Goal: Transaction & Acquisition: Register for event/course

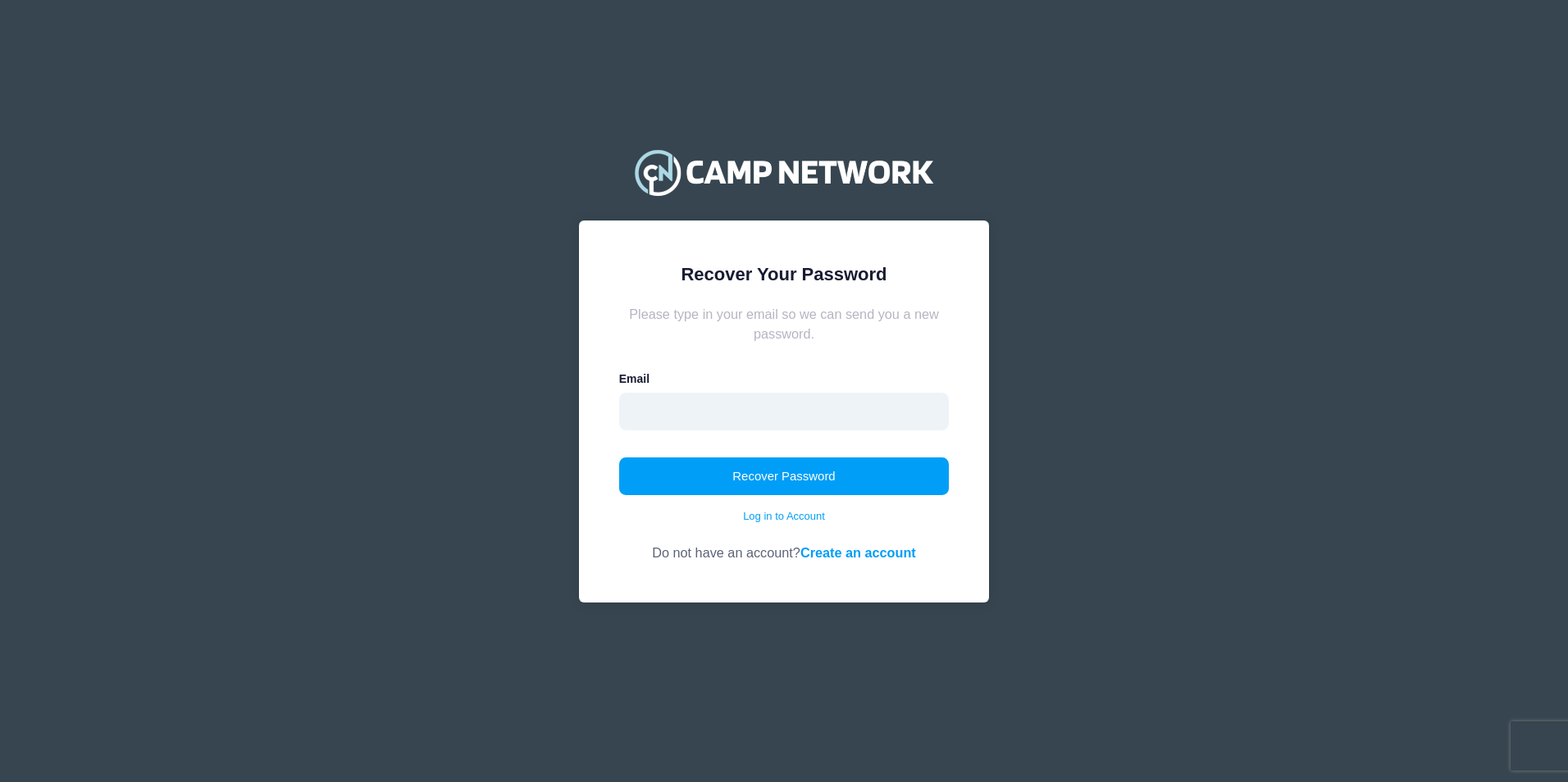
drag, startPoint x: 672, startPoint y: 415, endPoint x: 674, endPoint y: 404, distance: 11.2
click at [672, 415] on input "email" at bounding box center [784, 411] width 330 height 38
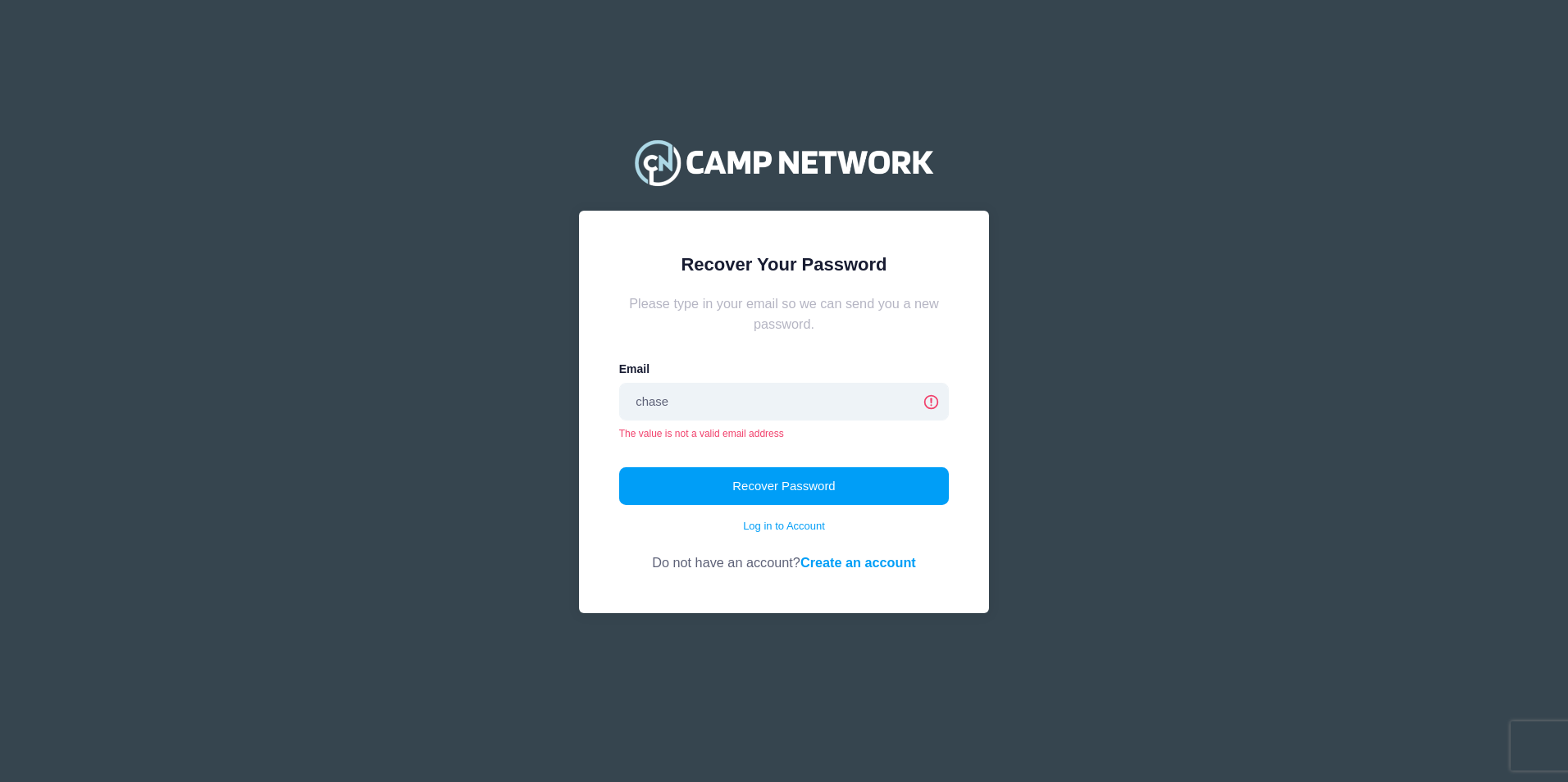
type input "chaseburdick0918@gmail.com"
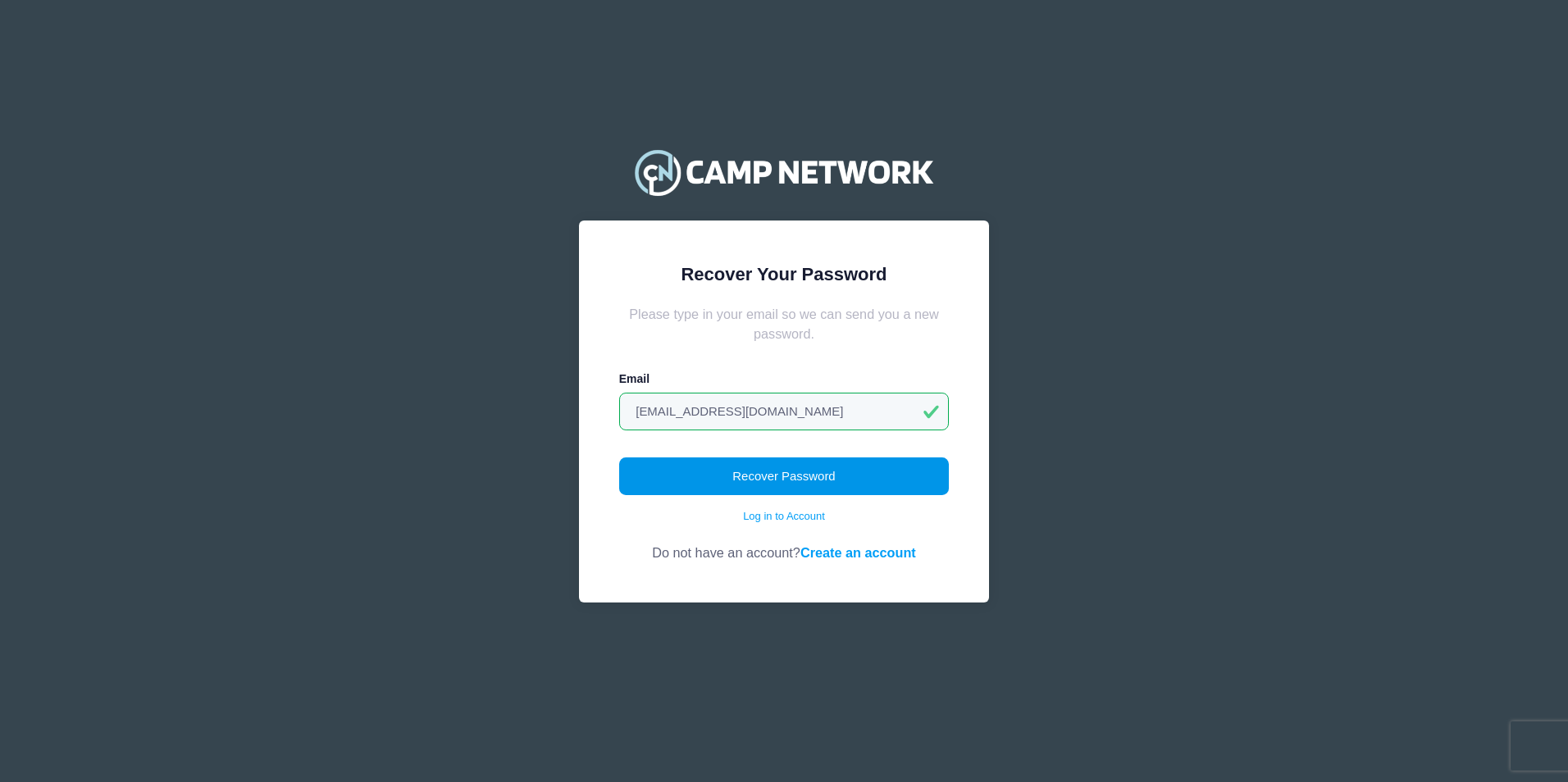
click at [791, 481] on button "Recover Password" at bounding box center [784, 476] width 330 height 38
click at [780, 470] on button "Recover Password" at bounding box center [784, 476] width 330 height 38
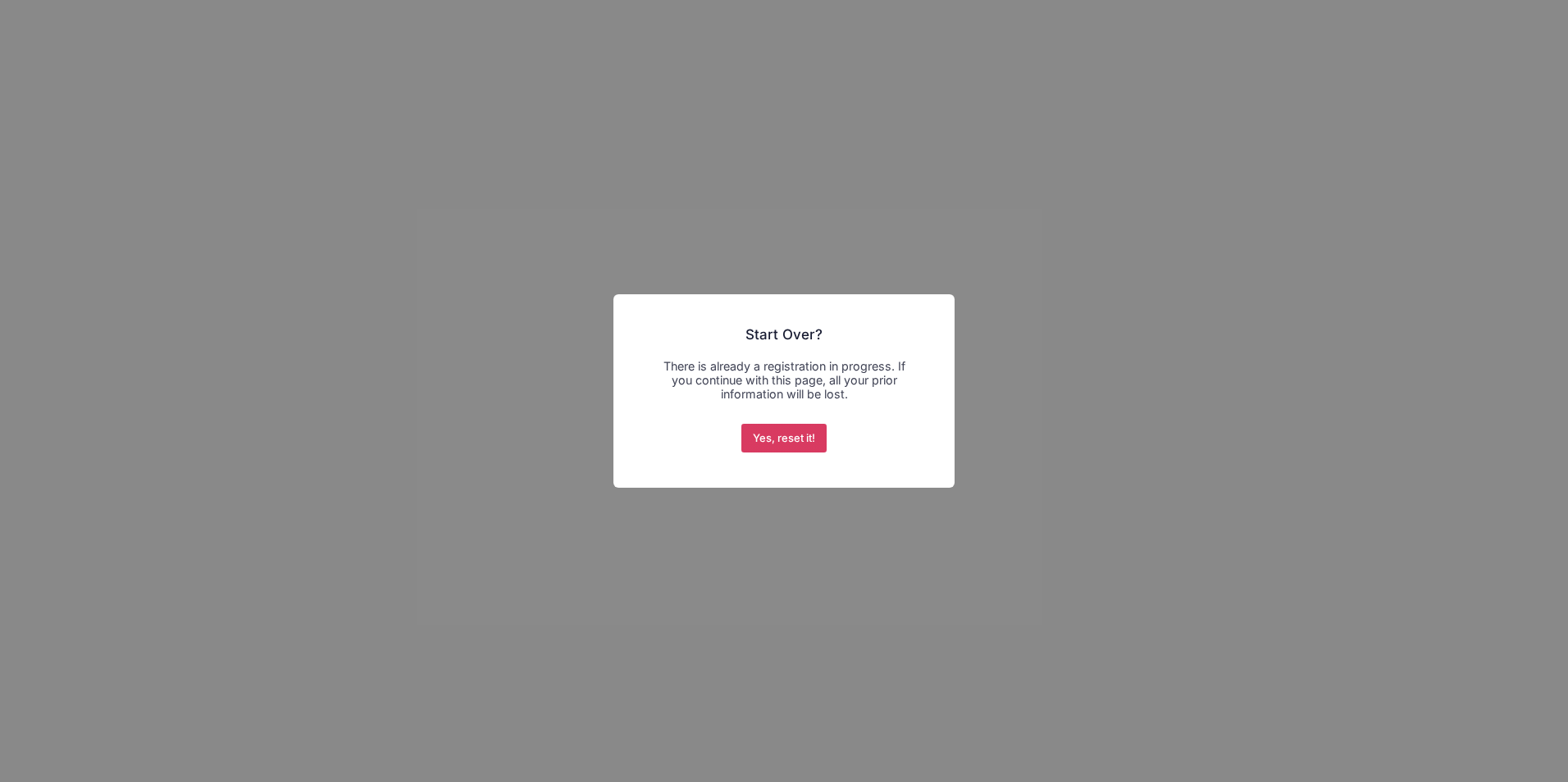
click at [794, 441] on button "Yes, reset it!" at bounding box center [784, 439] width 86 height 30
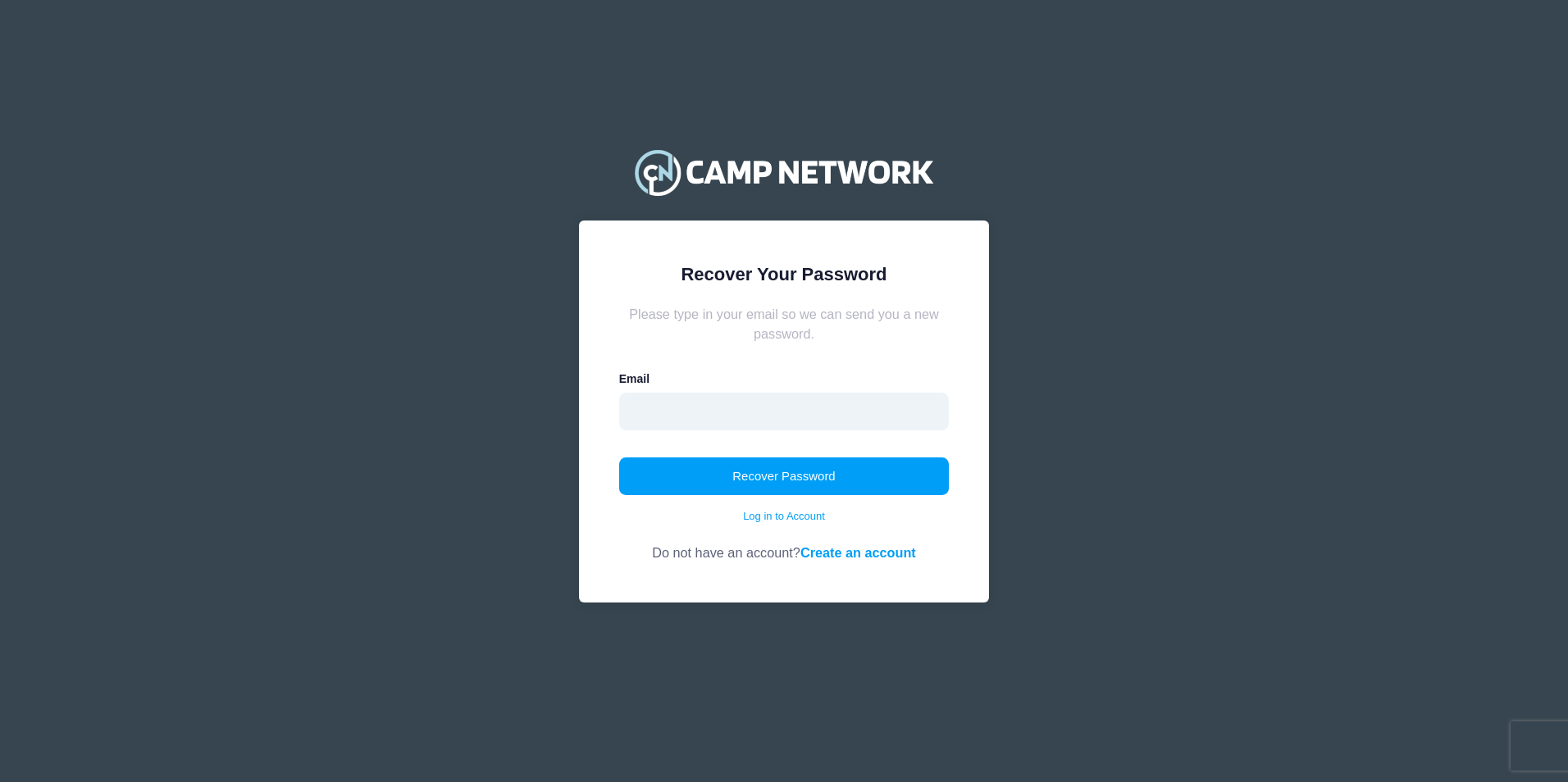
click at [781, 414] on input "email" at bounding box center [784, 411] width 330 height 38
type input "chaseburdick0918@gmail.com"
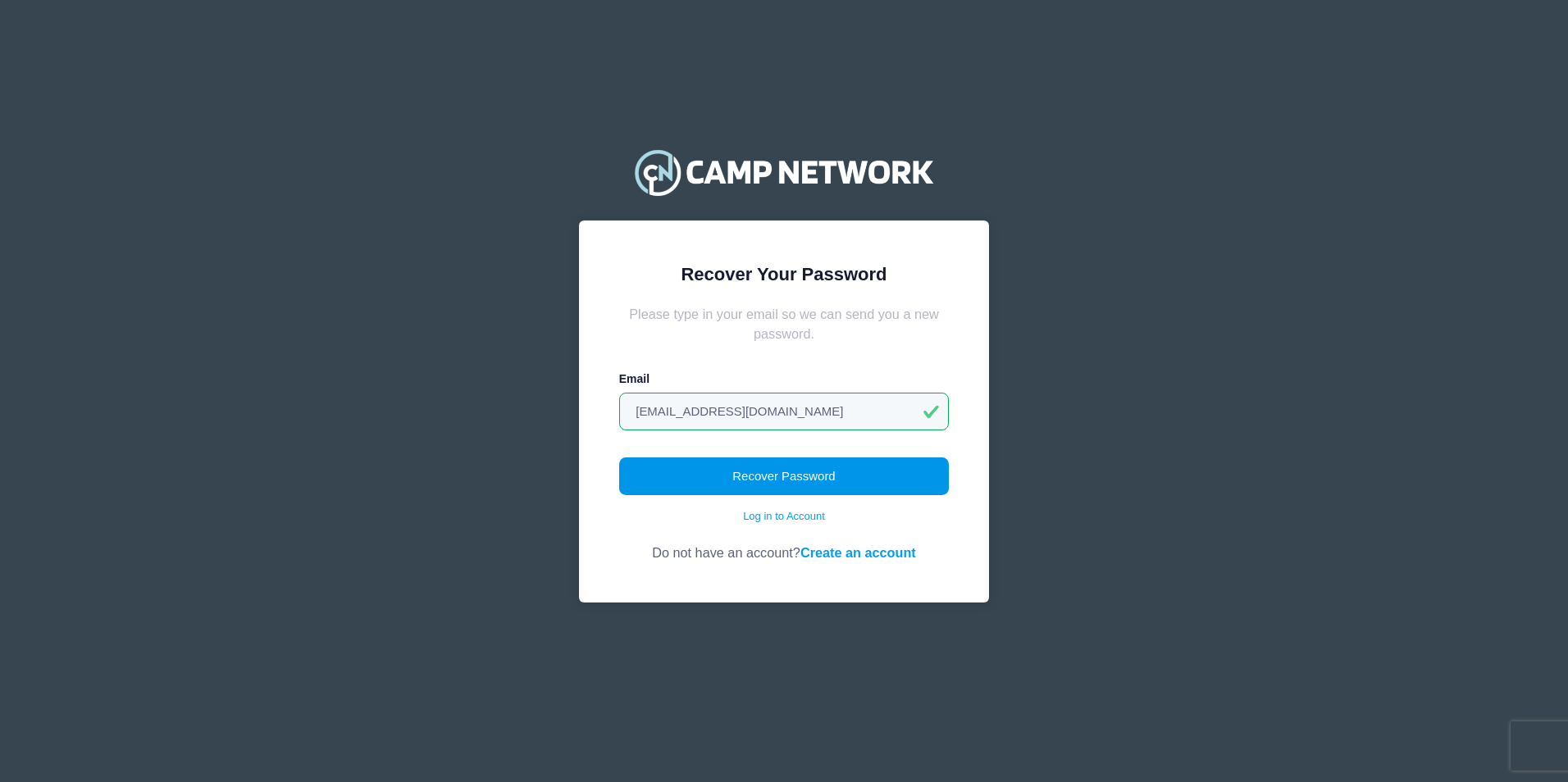
click at [771, 475] on button "Recover Password" at bounding box center [784, 476] width 330 height 38
click at [865, 548] on link "Create an account" at bounding box center [858, 553] width 115 height 15
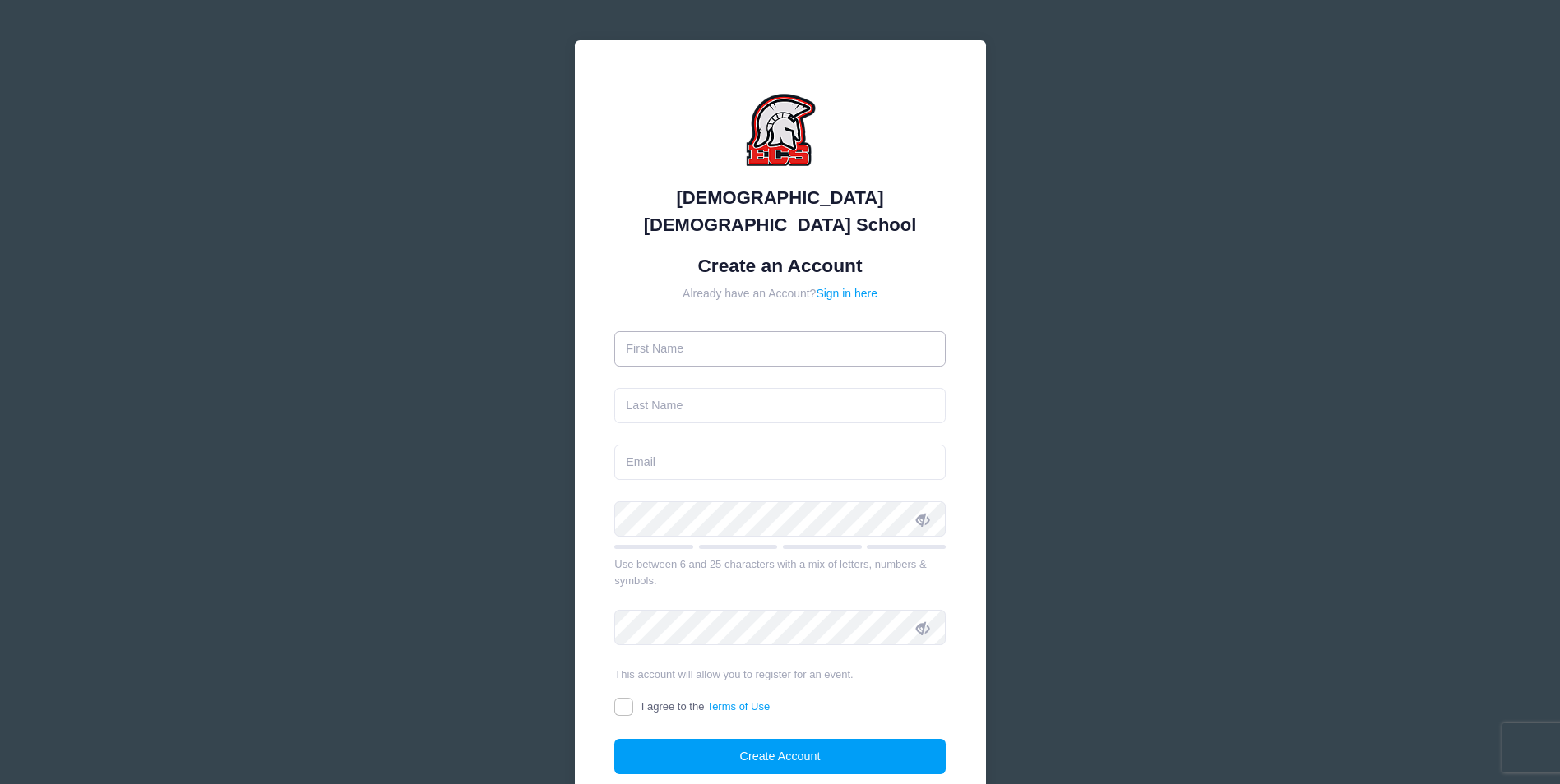
click at [712, 331] on input "text" at bounding box center [780, 349] width 331 height 35
type input "Chase"
type input "[PERSON_NAME]"
type input "[EMAIL_ADDRESS][DOMAIN_NAME]"
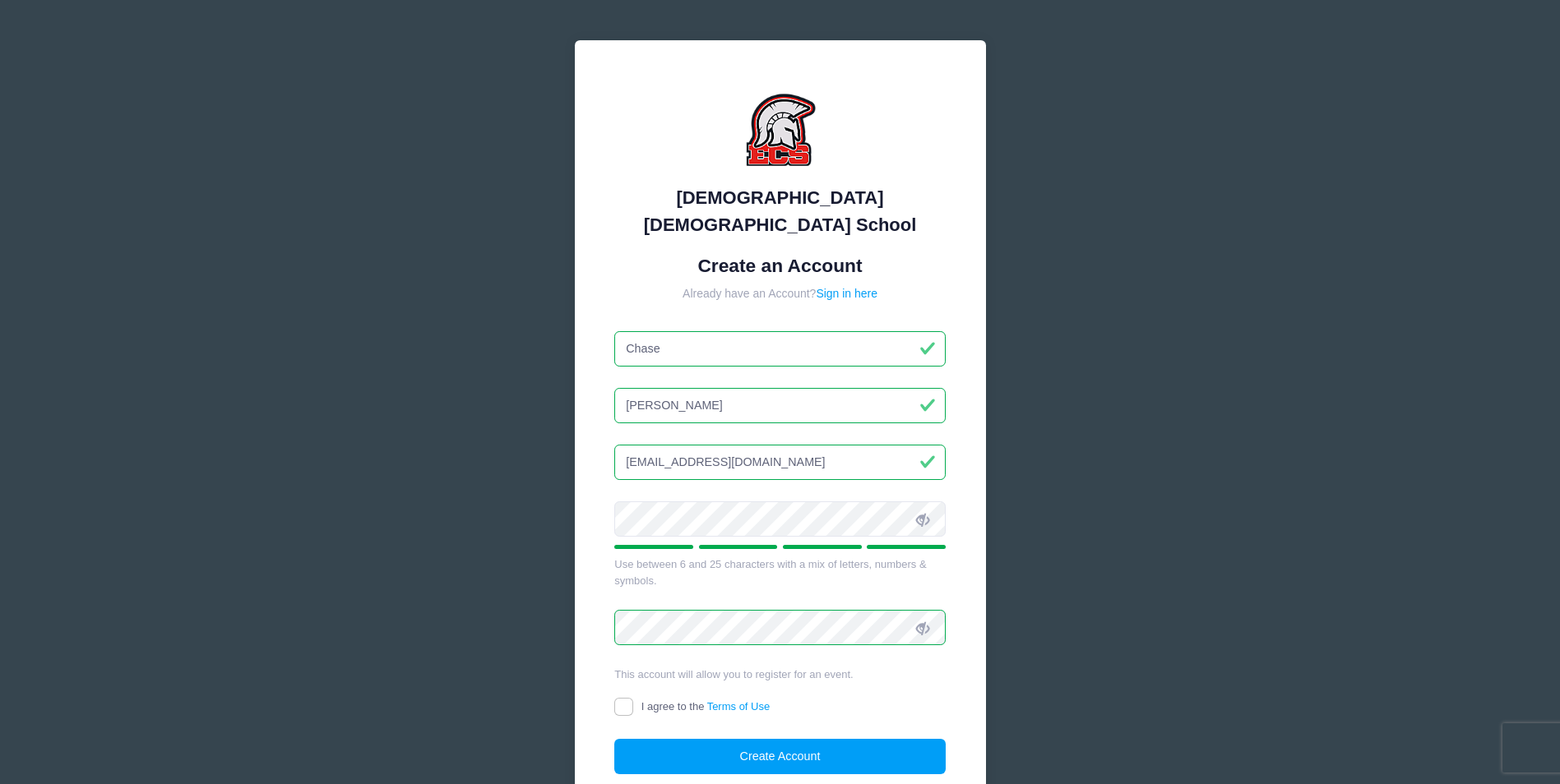
click at [628, 692] on form "Create an Account Already have an Account? Sign in here Chase Burdick chaseburd…" at bounding box center [780, 515] width 331 height 520
click at [626, 698] on input "I agree to the Terms of Use" at bounding box center [624, 708] width 19 height 19
checkbox input "true"
click at [719, 739] on button "Create Account" at bounding box center [780, 757] width 331 height 35
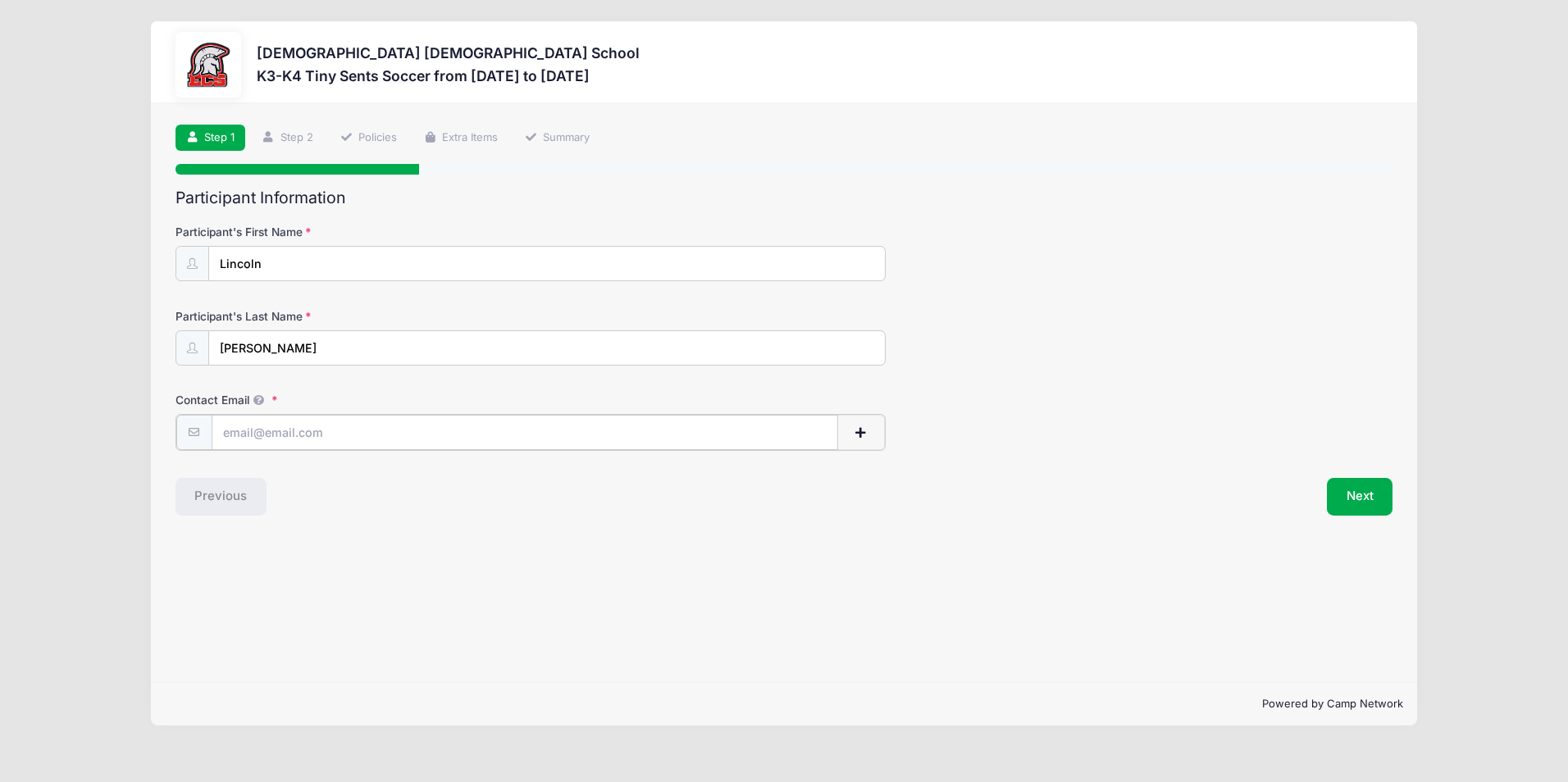
click at [378, 441] on input "Contact Email" at bounding box center [525, 432] width 627 height 35
type input "[EMAIL_ADDRESS][DOMAIN_NAME]"
click at [1365, 497] on button "Next" at bounding box center [1360, 495] width 66 height 38
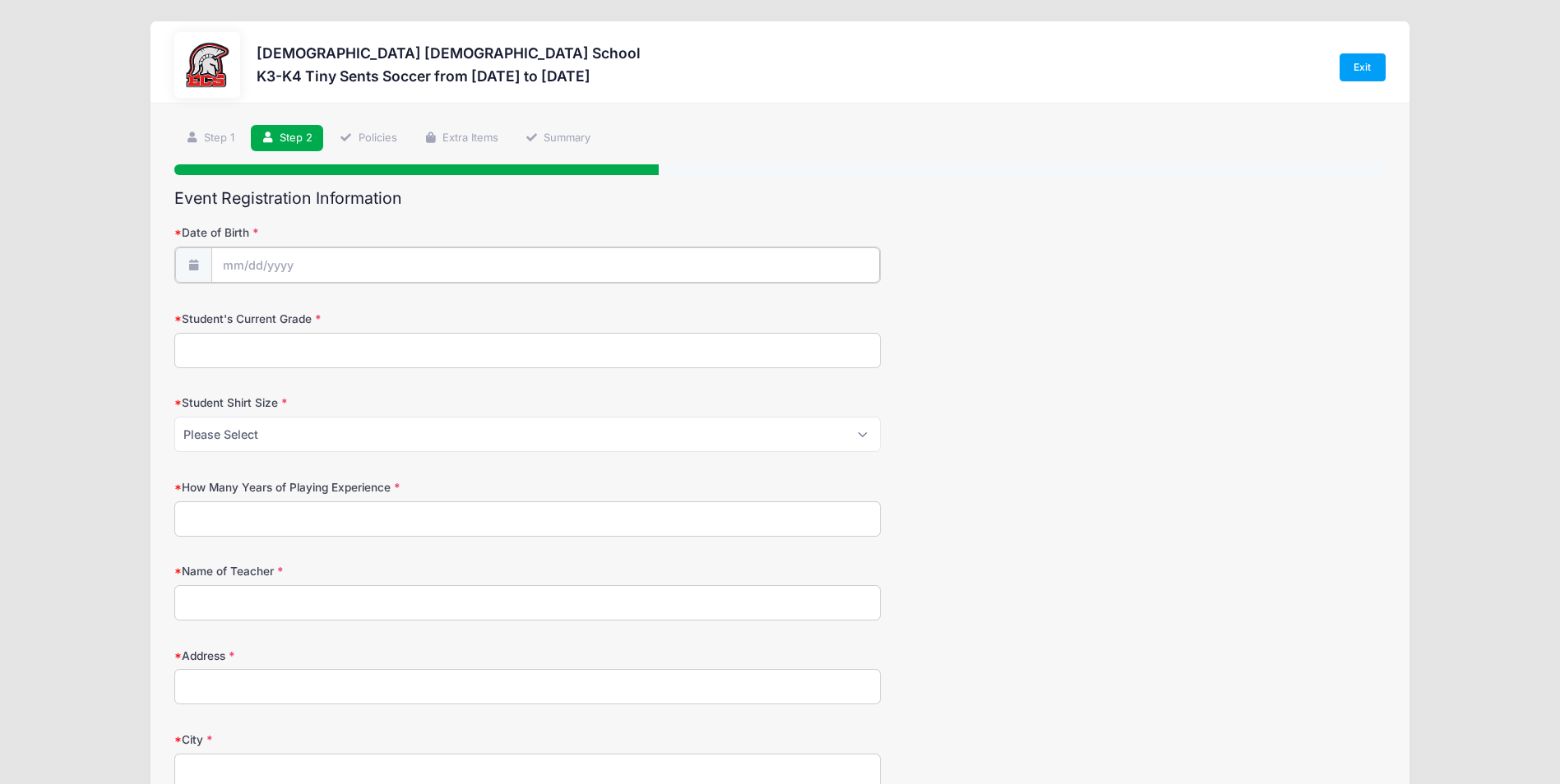
click at [311, 266] on input "Date of Birth" at bounding box center [546, 265] width 670 height 35
click at [234, 312] on icon at bounding box center [235, 309] width 10 height 10
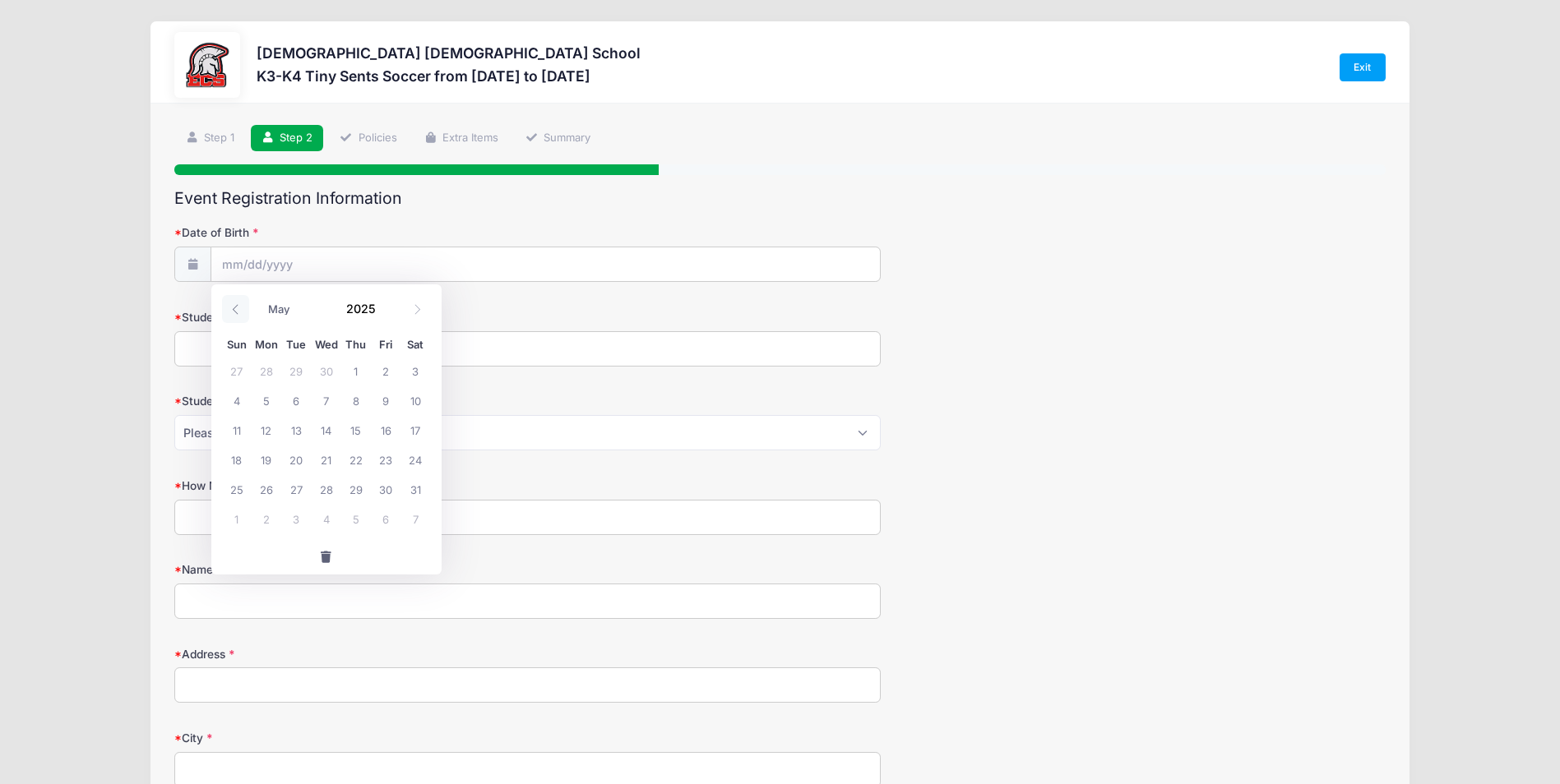
click at [234, 312] on icon at bounding box center [235, 309] width 10 height 10
select select "3"
click at [418, 429] on span "19" at bounding box center [416, 430] width 30 height 30
type input "[DATE]"
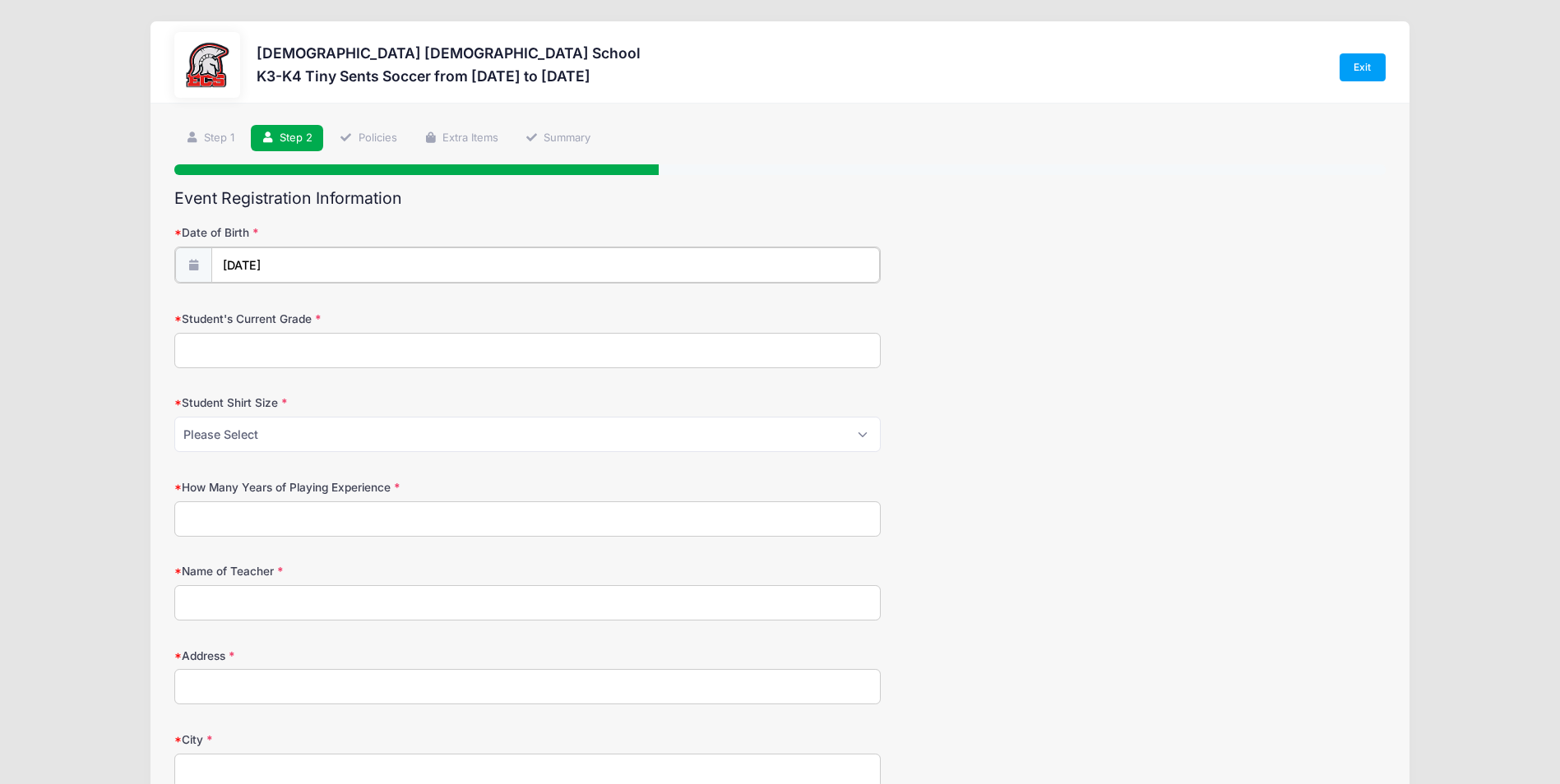
click at [282, 257] on input "[DATE]" at bounding box center [546, 265] width 670 height 35
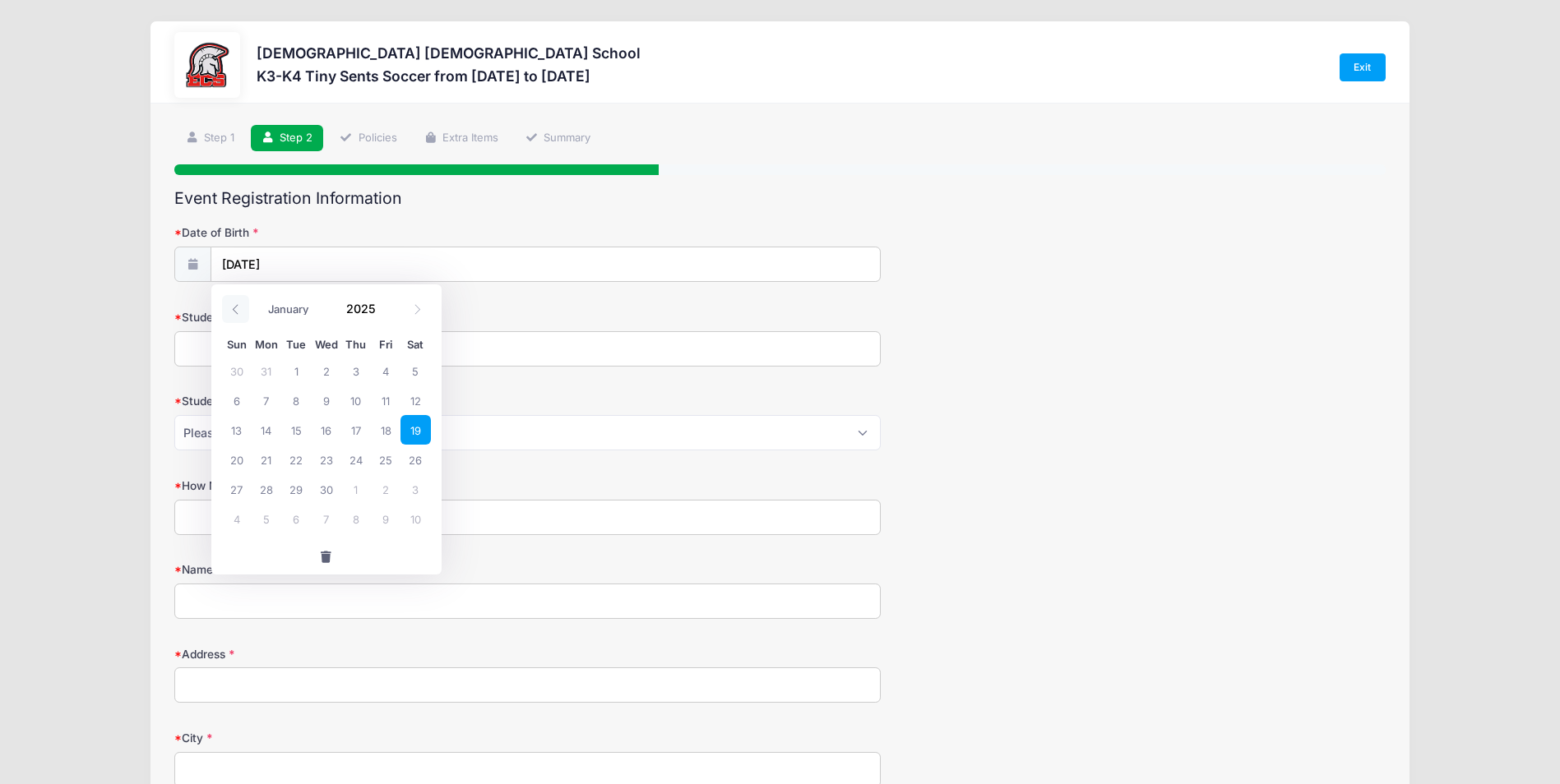
click at [233, 310] on icon at bounding box center [235, 309] width 10 height 10
drag, startPoint x: 233, startPoint y: 310, endPoint x: 417, endPoint y: 310, distance: 184.0
click at [417, 310] on icon at bounding box center [417, 309] width 10 height 10
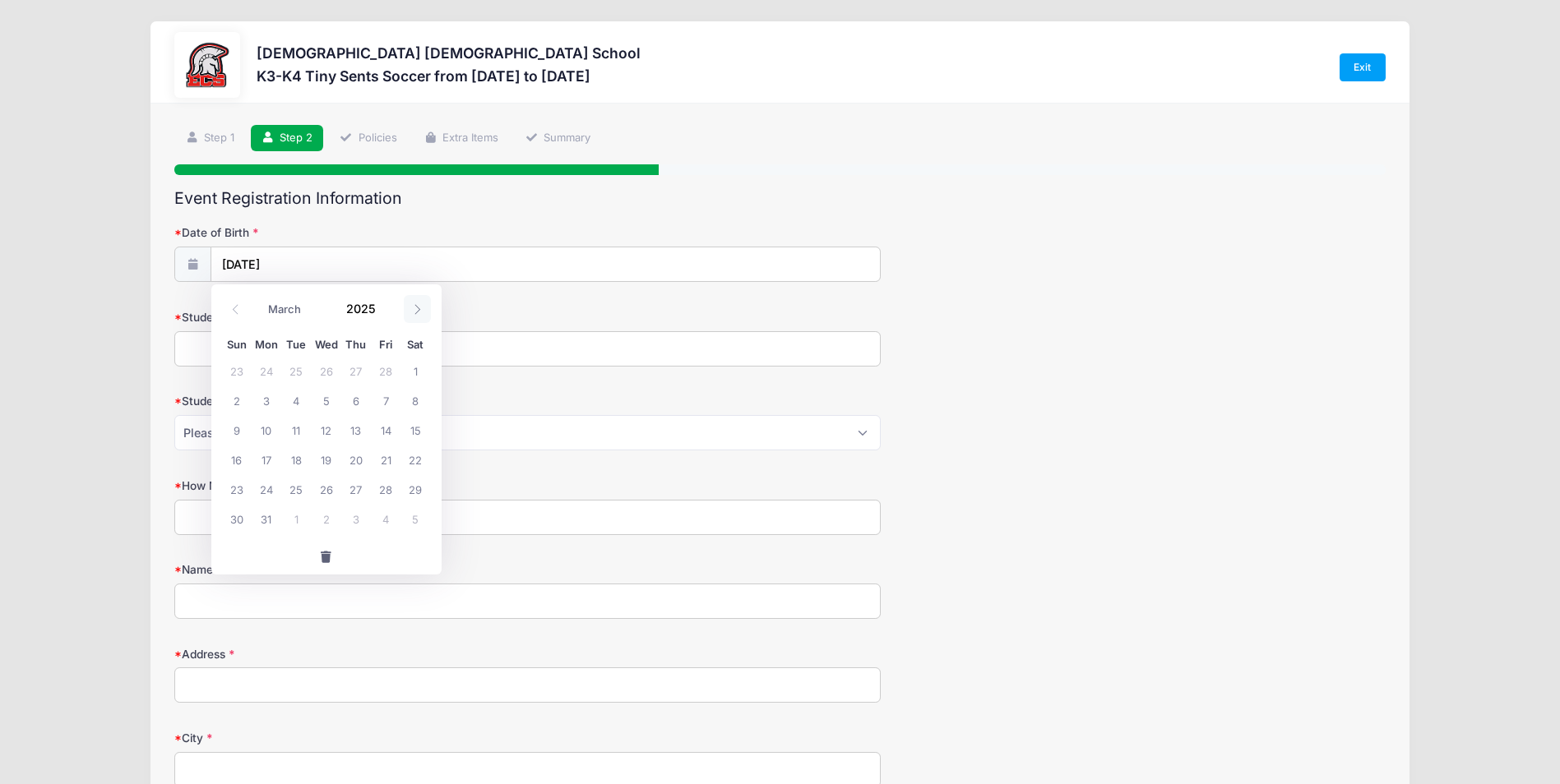
select select "3"
click at [387, 312] on span at bounding box center [386, 314] width 11 height 12
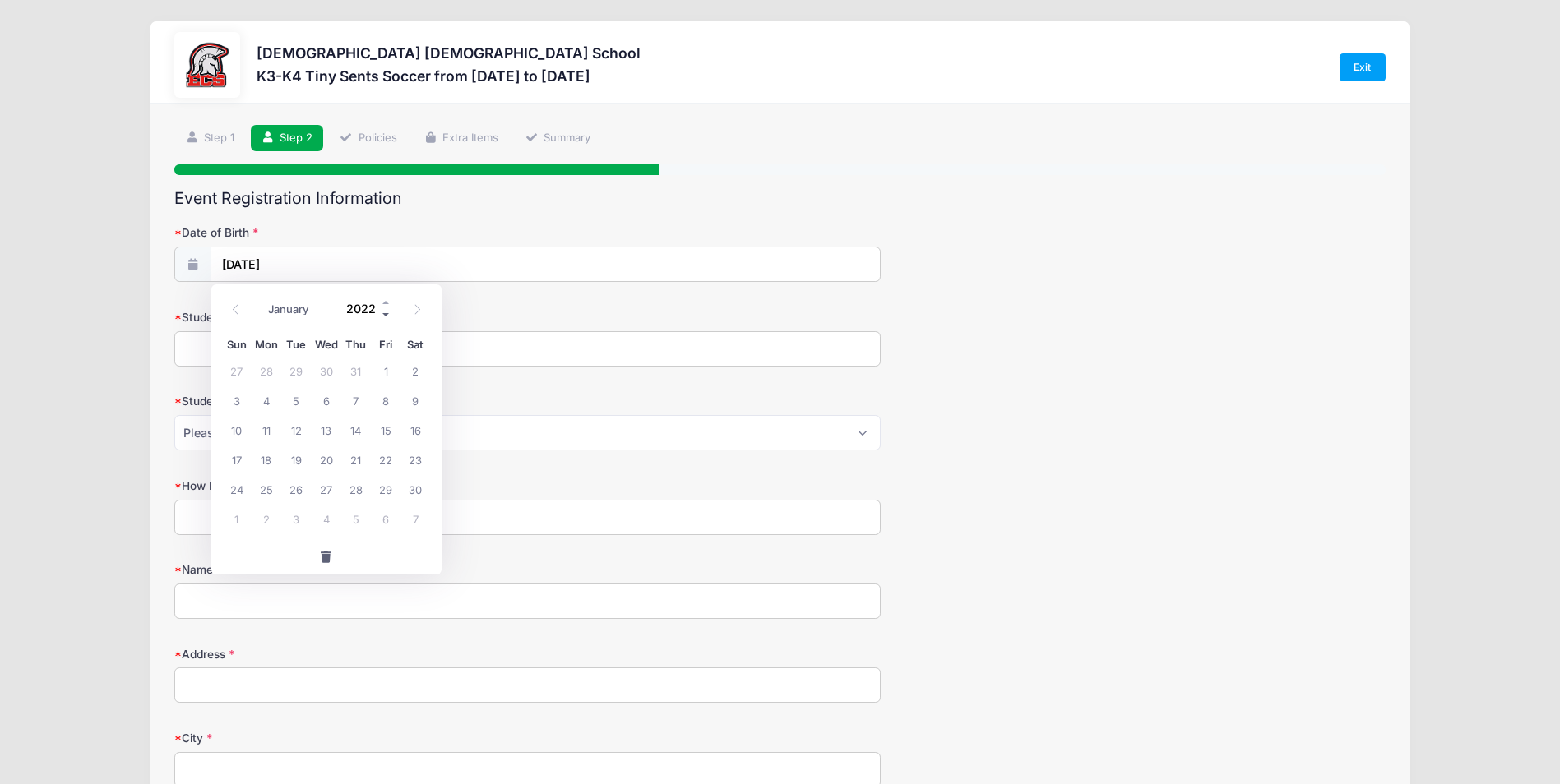
type input "2021"
click at [269, 456] on span "19" at bounding box center [267, 460] width 30 height 30
type input "[DATE]"
click at [290, 359] on input "Student's Current Grade" at bounding box center [528, 349] width 707 height 35
type input "k"
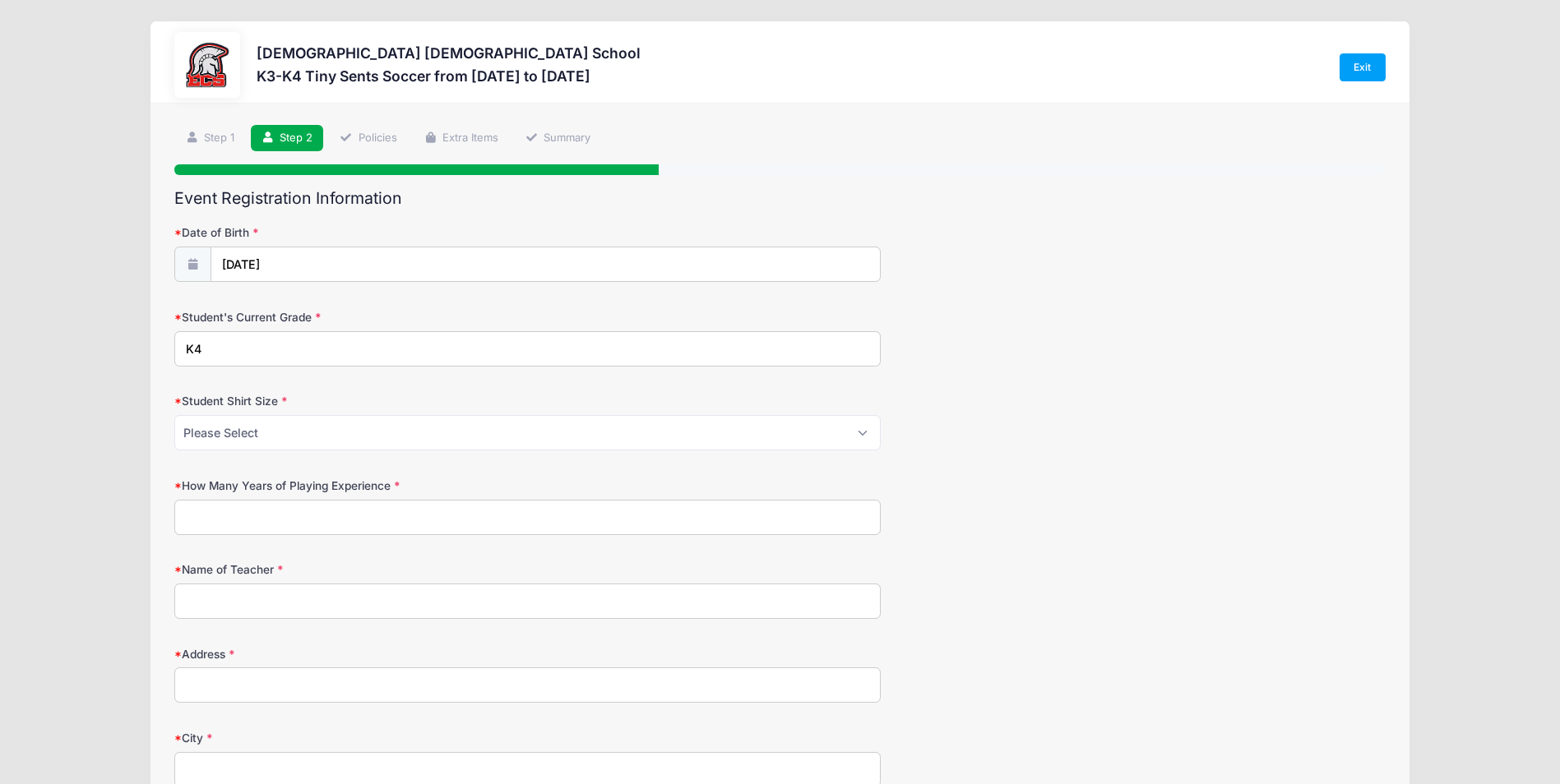
type input "K4"
click at [283, 433] on select "Please Select XS S M L XL XXL" at bounding box center [528, 433] width 707 height 35
select select "XS"
click at [174, 415] on select "Please Select XS S M L XL XXL" at bounding box center [528, 433] width 707 height 35
click at [380, 523] on input "How Many Years of Playing Experience" at bounding box center [528, 517] width 707 height 35
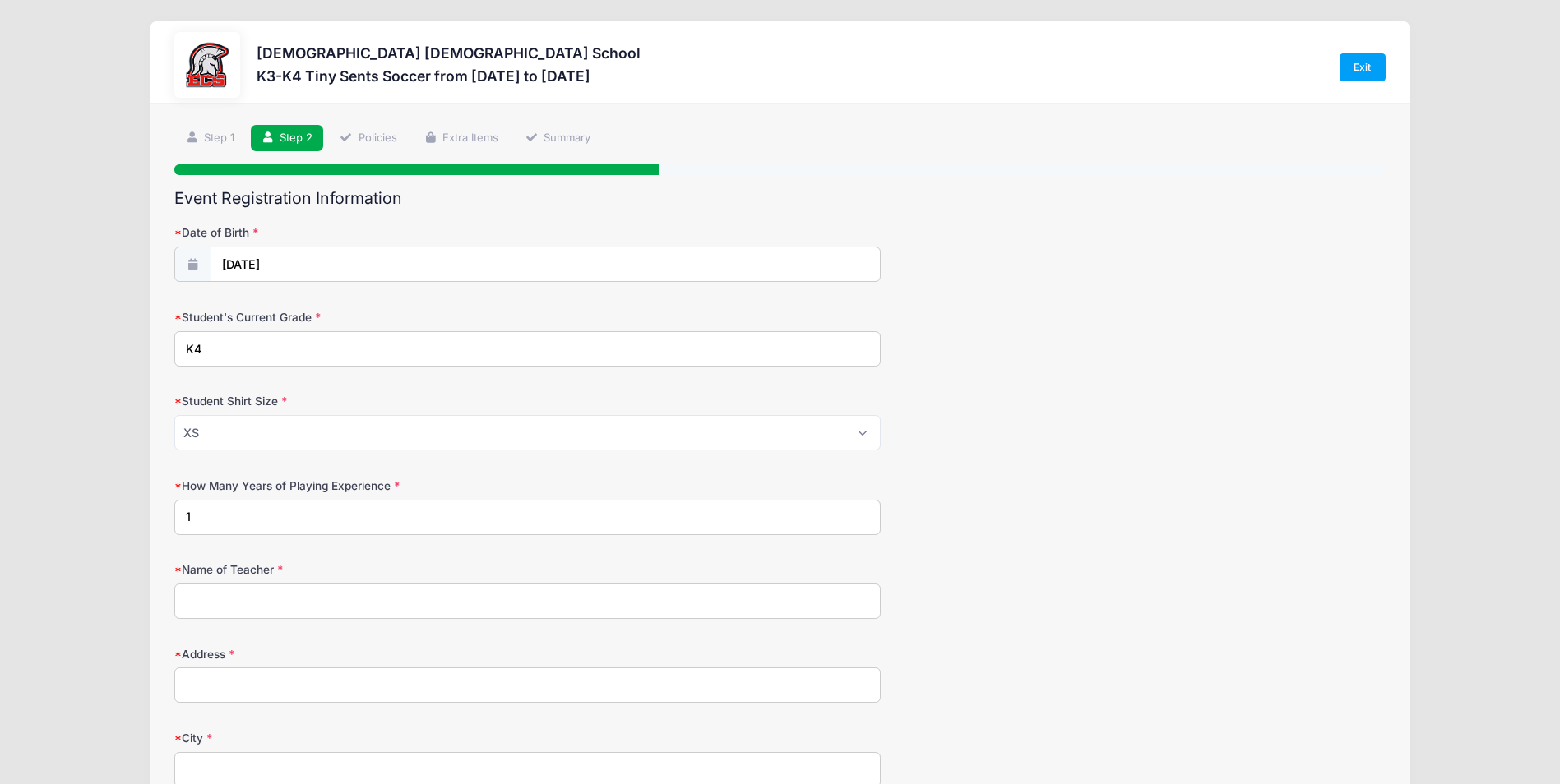
type input "1"
click at [405, 597] on input "Name of Teacher" at bounding box center [528, 601] width 707 height 35
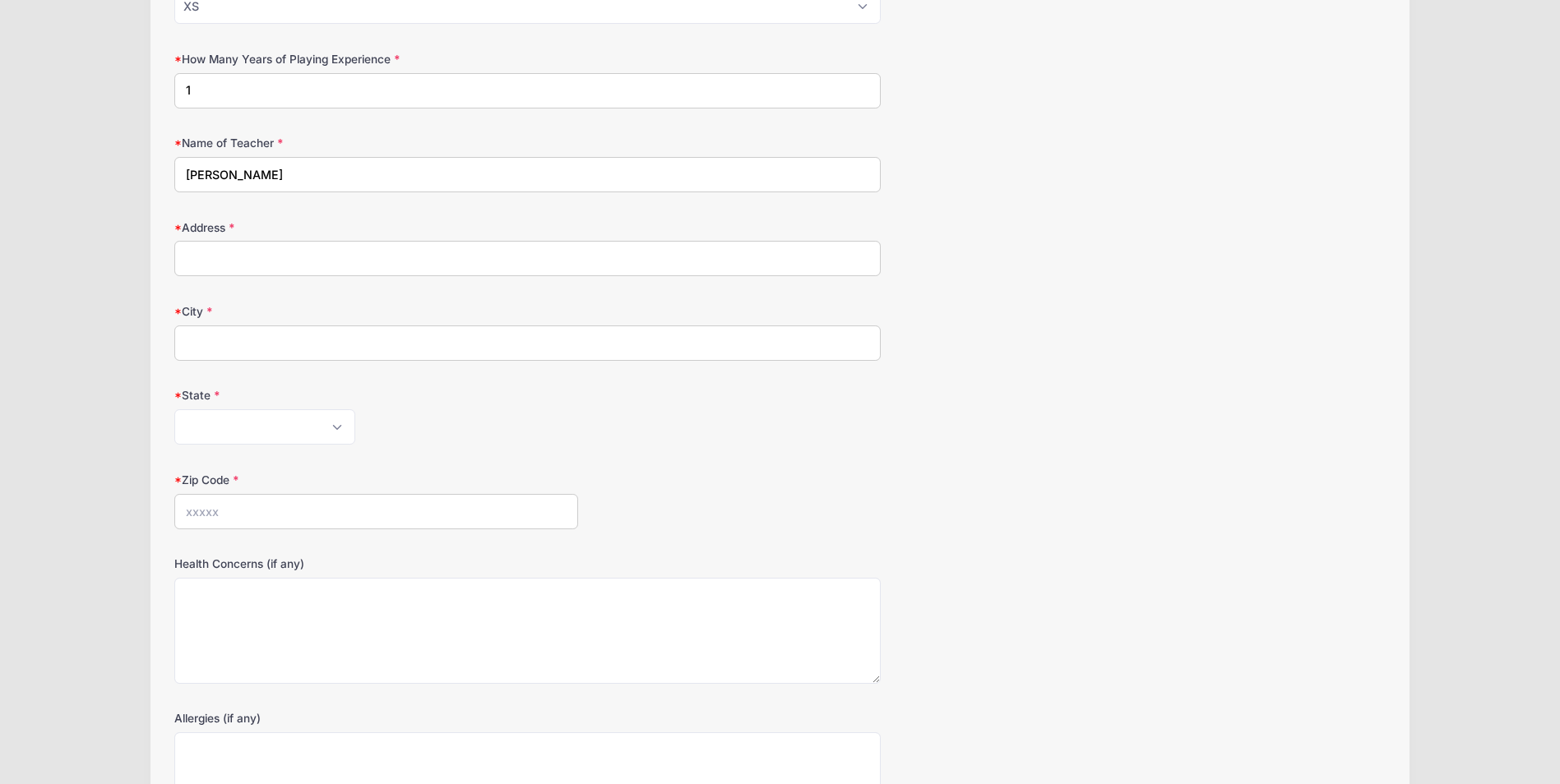
scroll to position [493, 0]
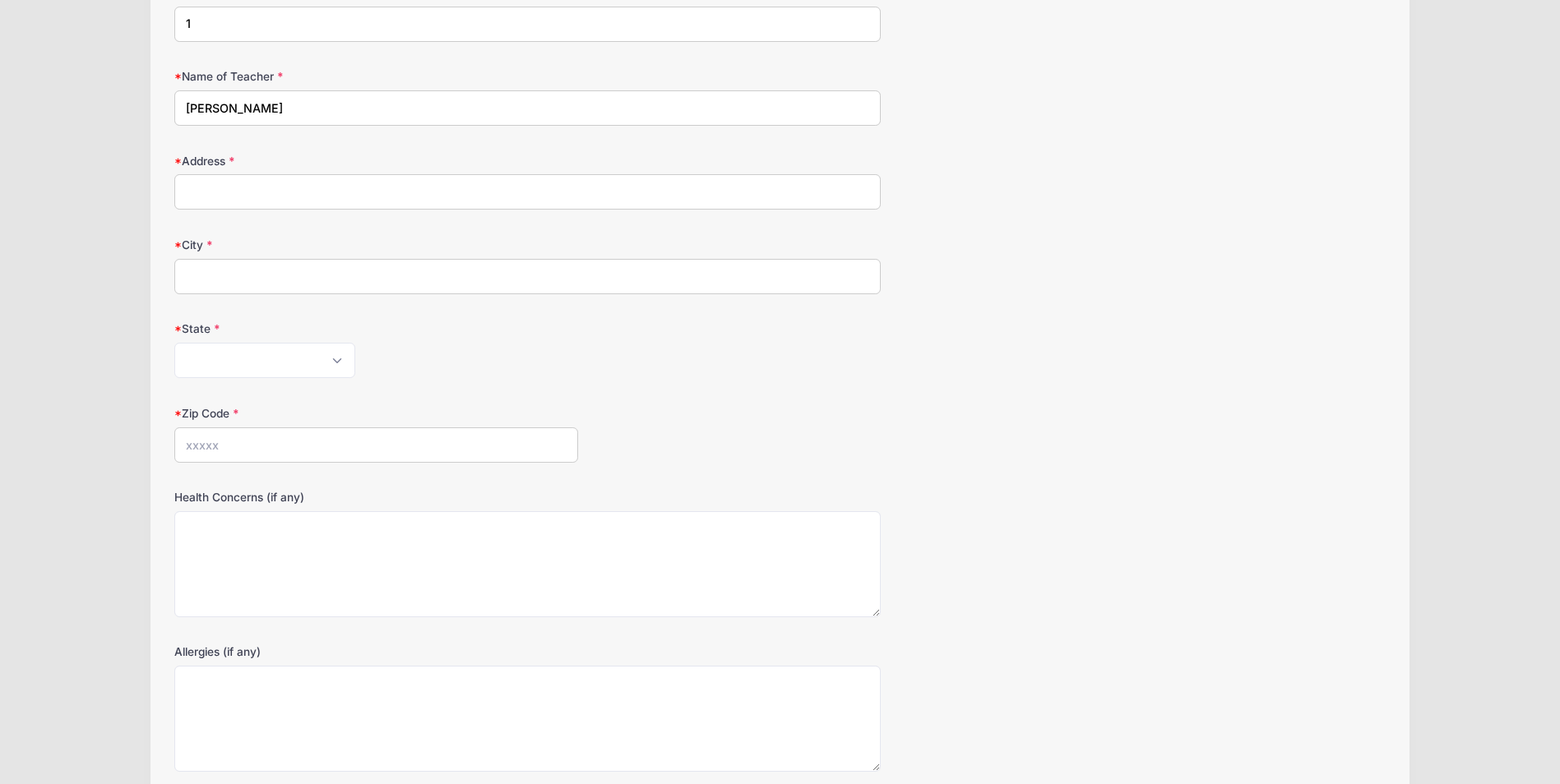
type input "[PERSON_NAME]"
click at [320, 204] on input "Address" at bounding box center [528, 192] width 707 height 35
type input "[STREET_ADDRESS][PERSON_NAME]"
type input "[GEOGRAPHIC_DATA][PERSON_NAME]"
select select "FL"
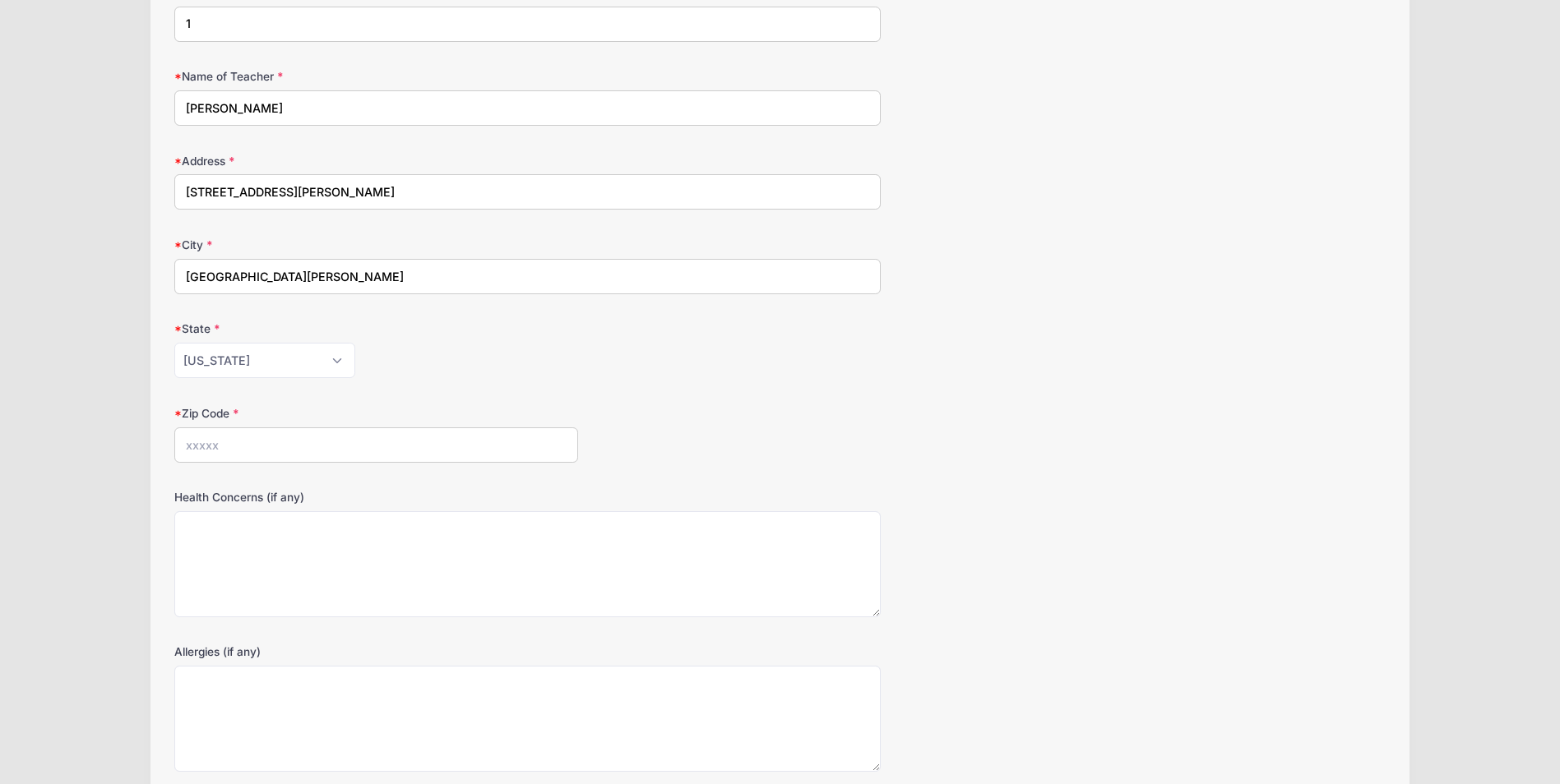
type input "33912"
type input "[PHONE_NUMBER]"
type input "[EMAIL_ADDRESS][DOMAIN_NAME]"
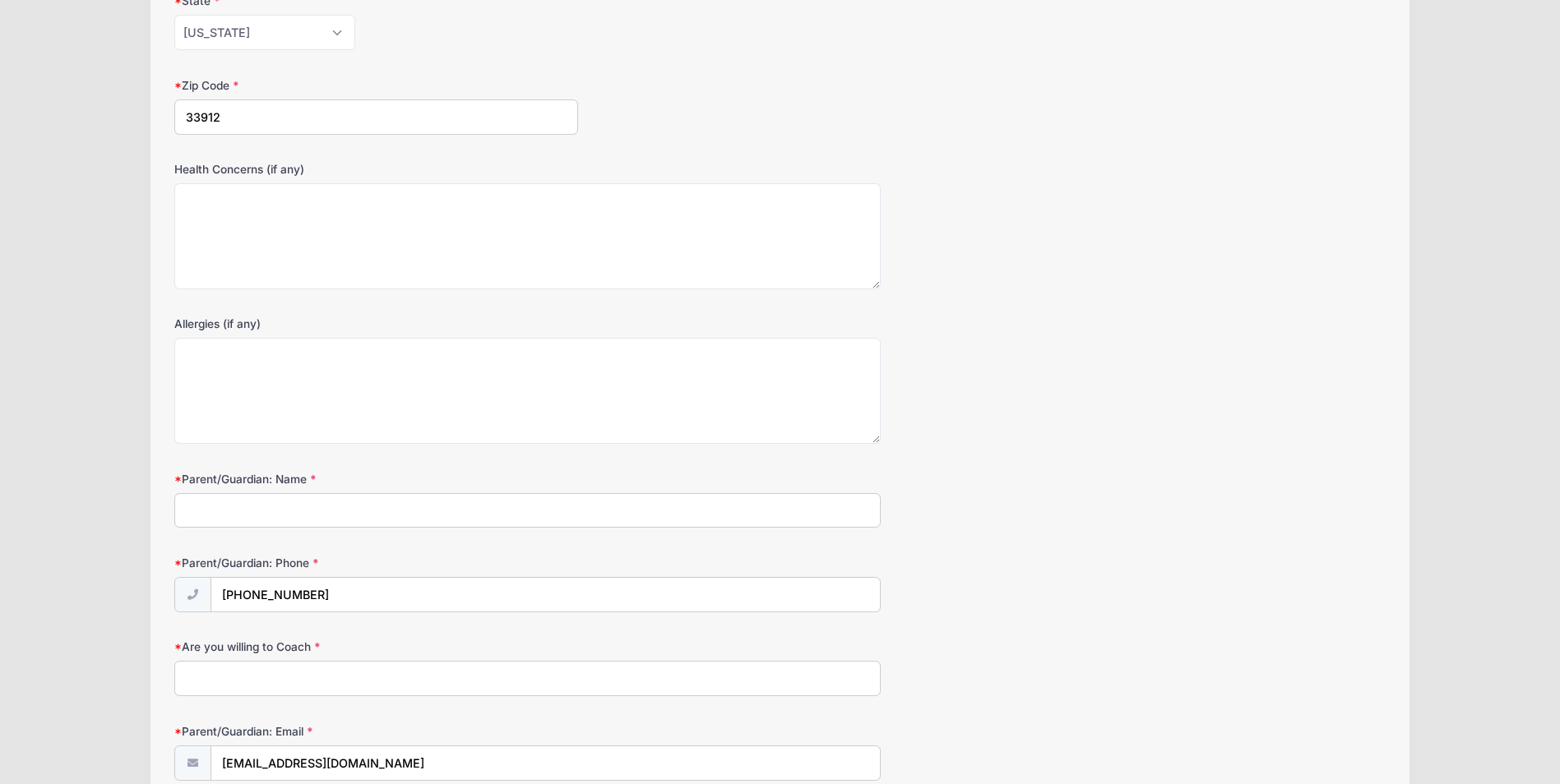
scroll to position [822, 0]
click at [306, 213] on textarea "Health Concerns (if any)" at bounding box center [528, 236] width 707 height 106
type textarea "N/A"
click at [245, 371] on textarea "Allergies (if any)" at bounding box center [528, 391] width 707 height 106
type textarea "N/A"
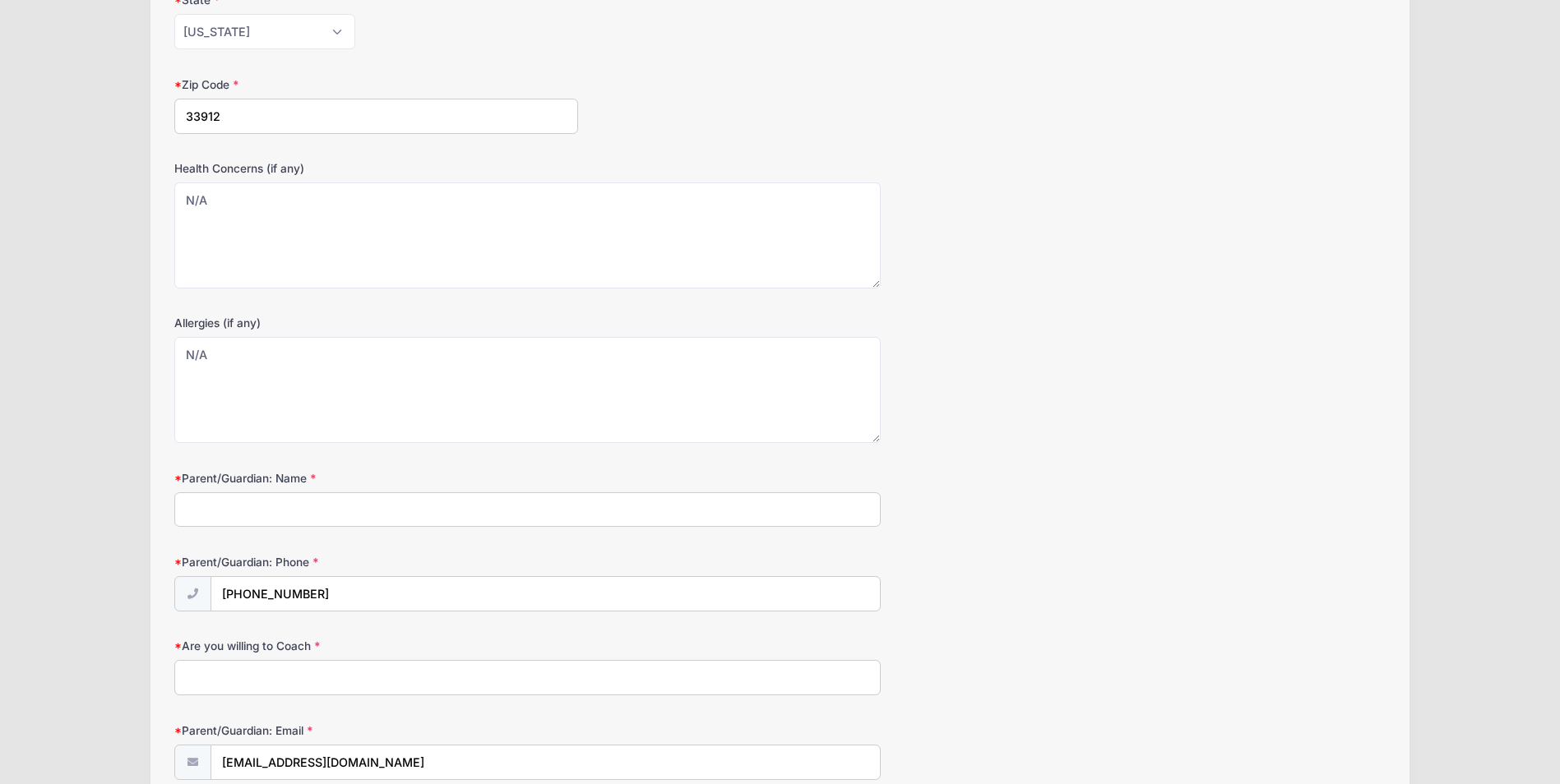
click at [268, 511] on input "Parent/Guardian: Name" at bounding box center [528, 510] width 707 height 35
type input "[PERSON_NAME]"
drag, startPoint x: 340, startPoint y: 590, endPoint x: 129, endPoint y: 530, distance: 219.4
click at [129, 530] on div "[DEMOGRAPHIC_DATA] [DEMOGRAPHIC_DATA] School K3-K4 Tiny Sents Soccer from [DATE…" at bounding box center [780, 392] width 1511 height 2428
type input "[PHONE_NUMBER]"
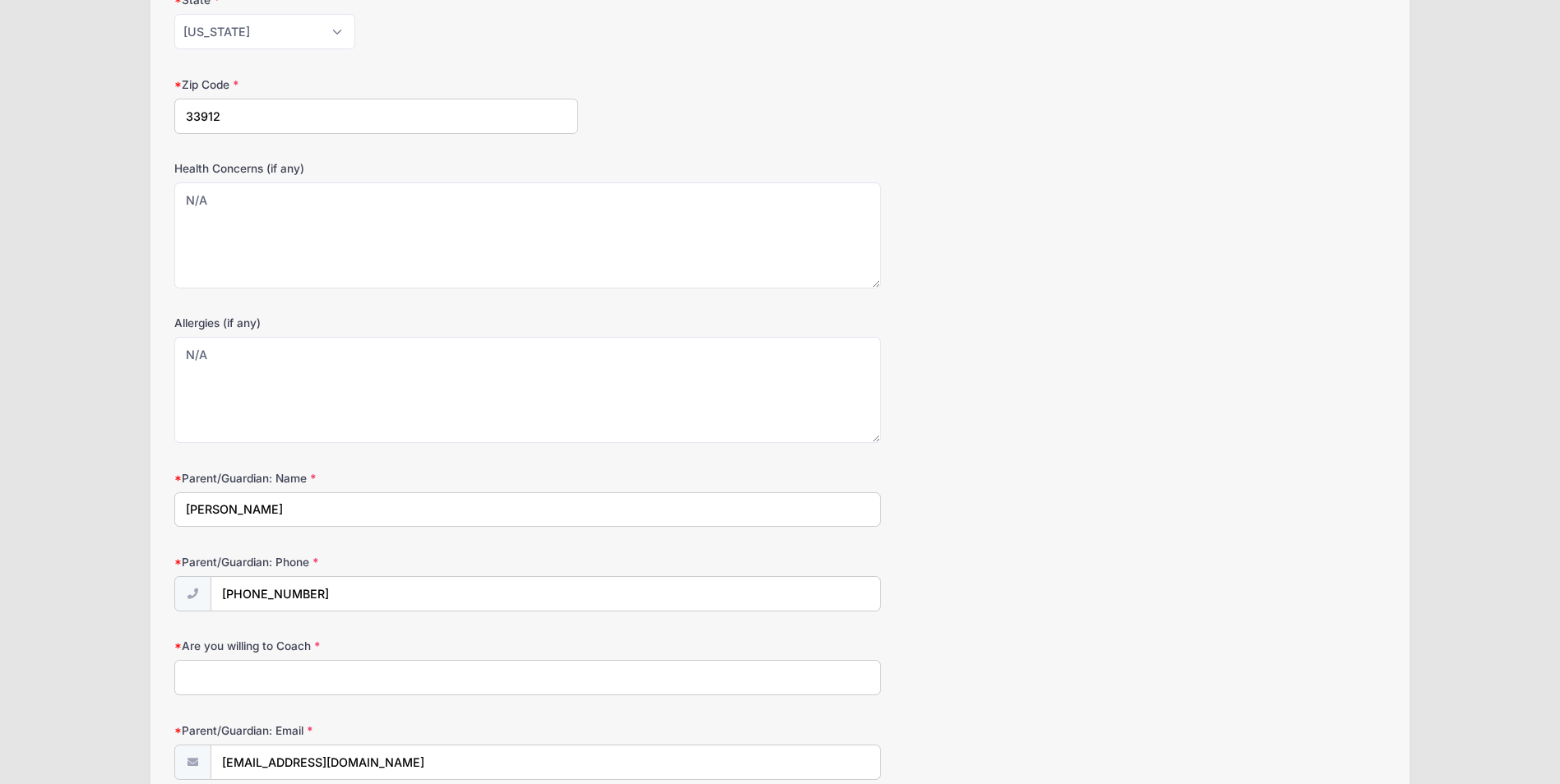
click at [292, 671] on input "Are you willing to Coach" at bounding box center [528, 678] width 707 height 35
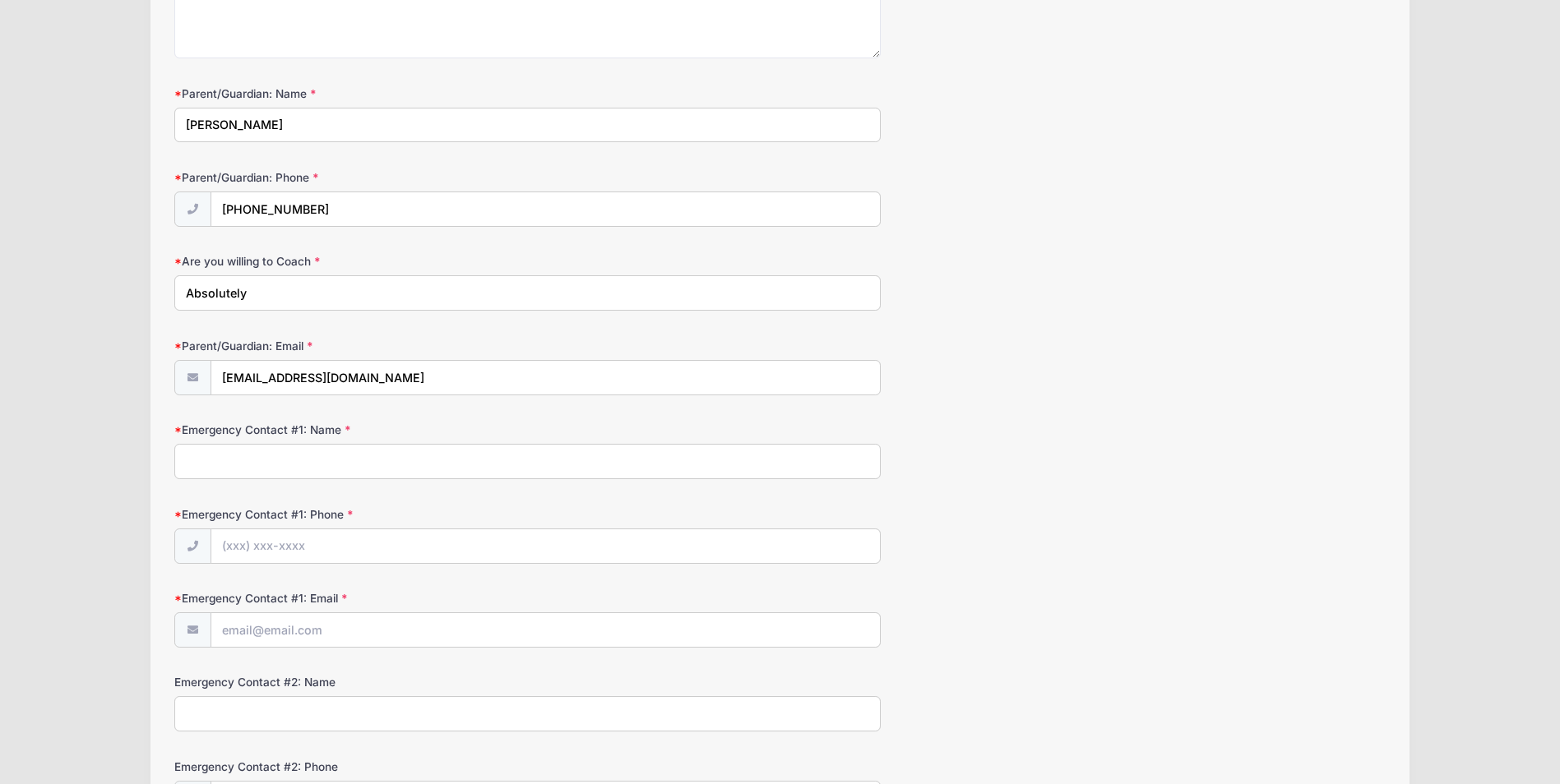
scroll to position [1233, 0]
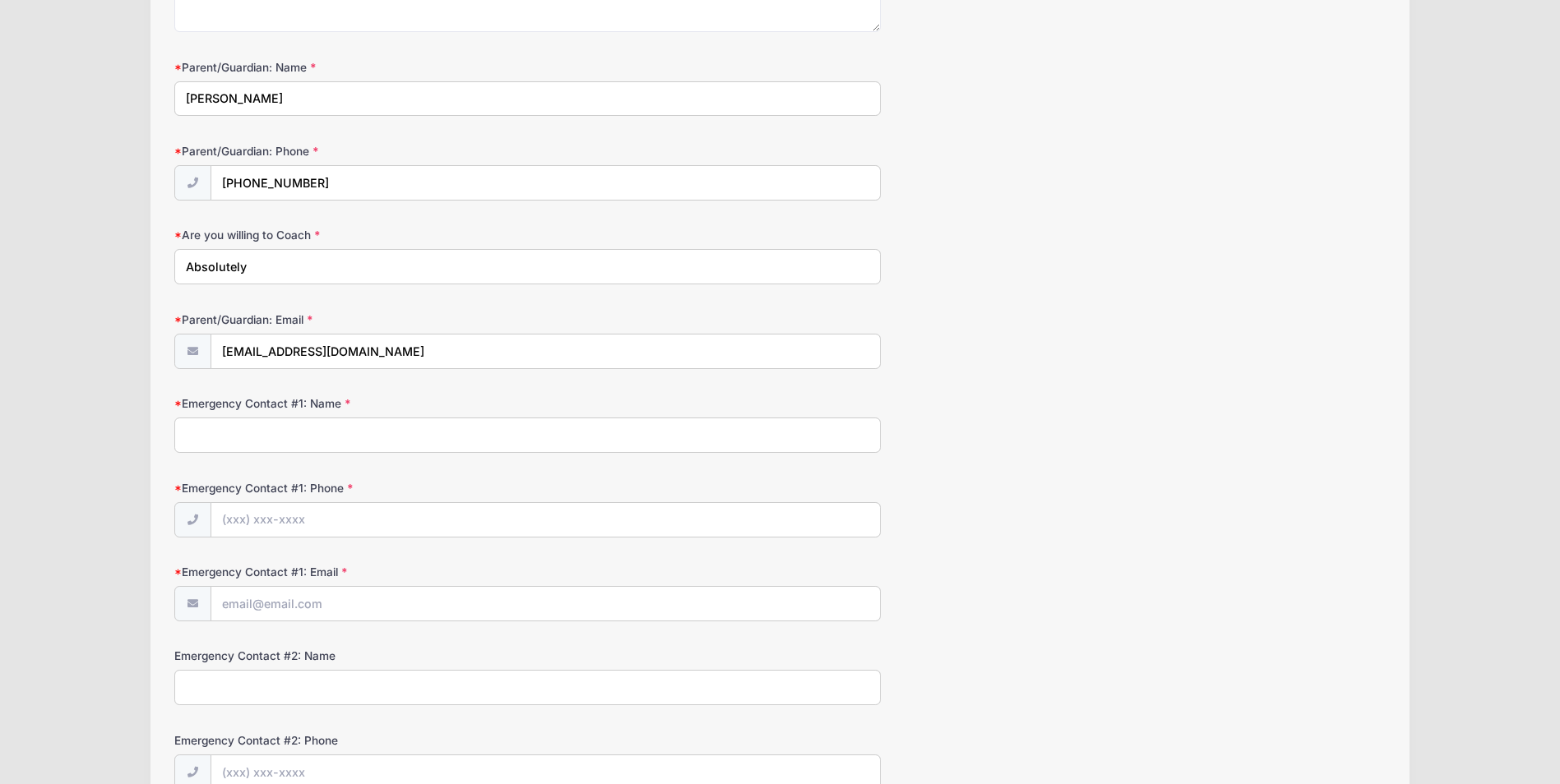
type input "Absolutely"
click at [350, 444] on input "Emergency Contact #1: Name" at bounding box center [528, 435] width 707 height 35
type input "[PERSON_NAME]"
type input "[PHONE_NUMBER]"
click at [286, 603] on input "Emergency Contact #1: Email" at bounding box center [546, 605] width 670 height 35
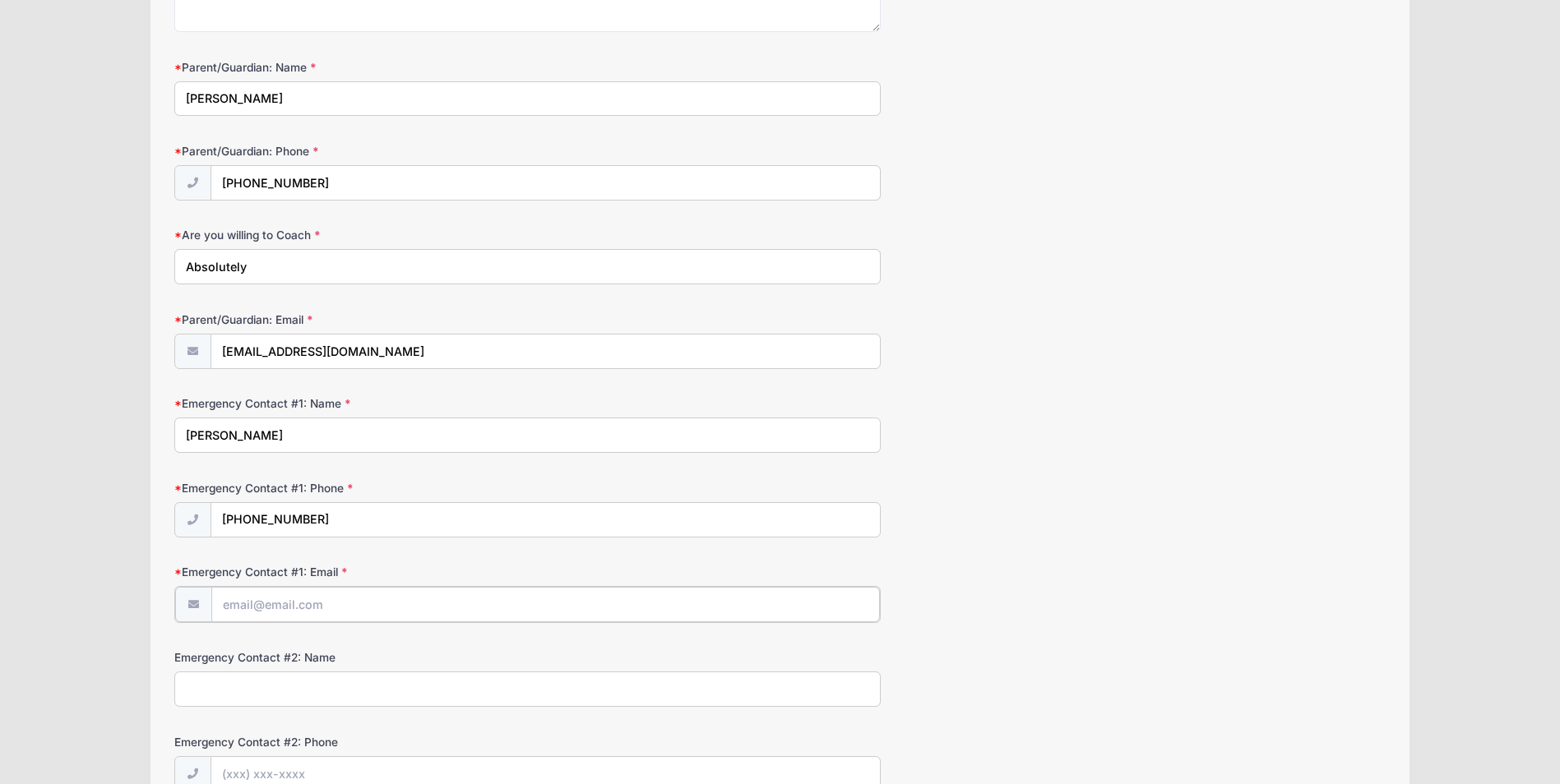
type input "[EMAIL_ADDRESS][DOMAIN_NAME]"
type input "[PHONE_NUMBER]"
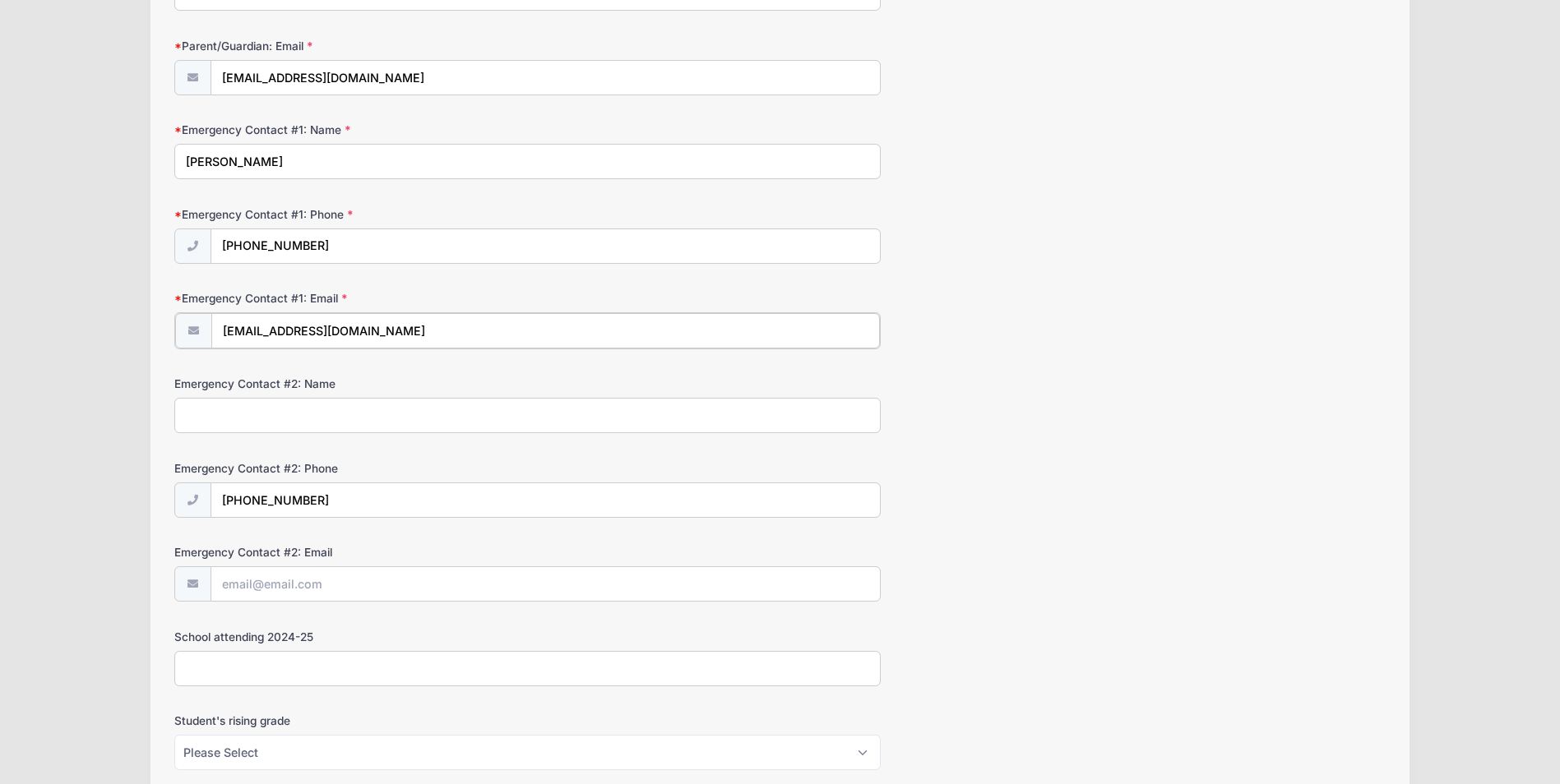
scroll to position [1480, 0]
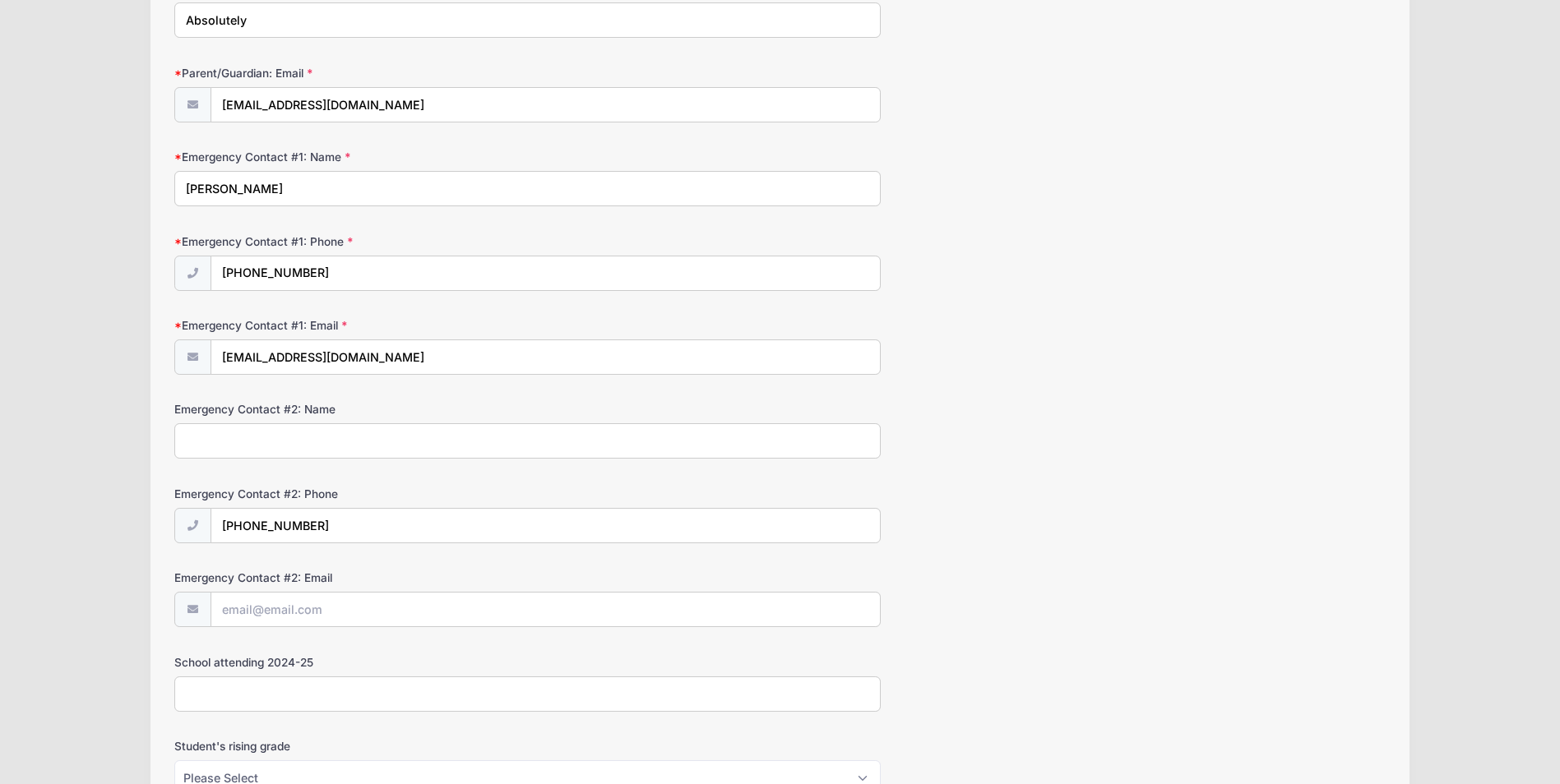
click at [320, 447] on input "Emergency Contact #2: Name" at bounding box center [528, 441] width 707 height 35
type input "JR Rider"
click at [274, 601] on input "Emergency Contact #2: Email" at bounding box center [546, 611] width 670 height 35
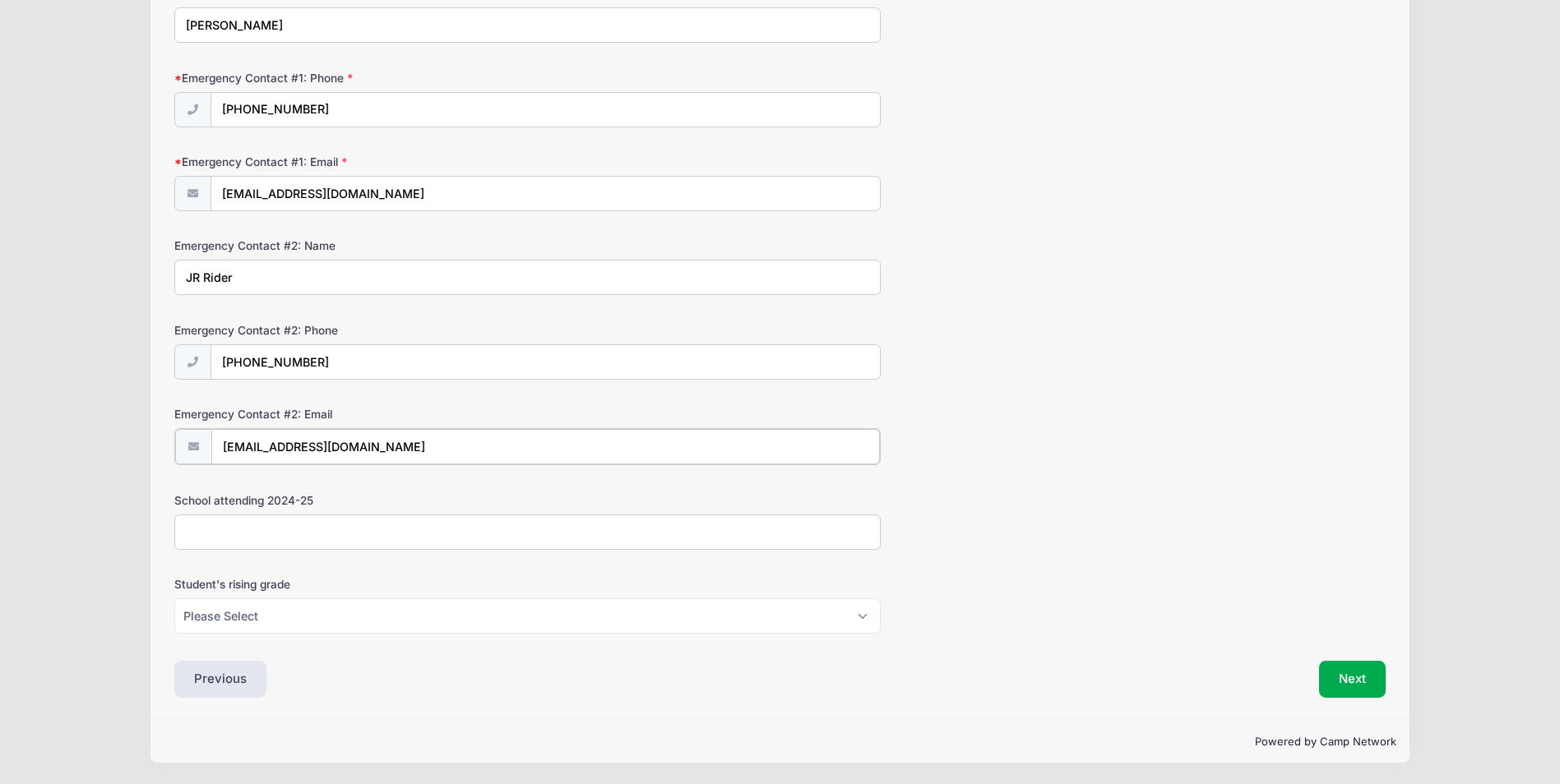
type input "[EMAIL_ADDRESS][DOMAIN_NAME]"
click at [358, 543] on input "School attending 2024-25" at bounding box center [528, 532] width 707 height 35
type input "ECS"
click at [287, 611] on select "Please Select K5 1st 2nd 3rd 4th 5th 6th 7th 8th" at bounding box center [528, 616] width 707 height 35
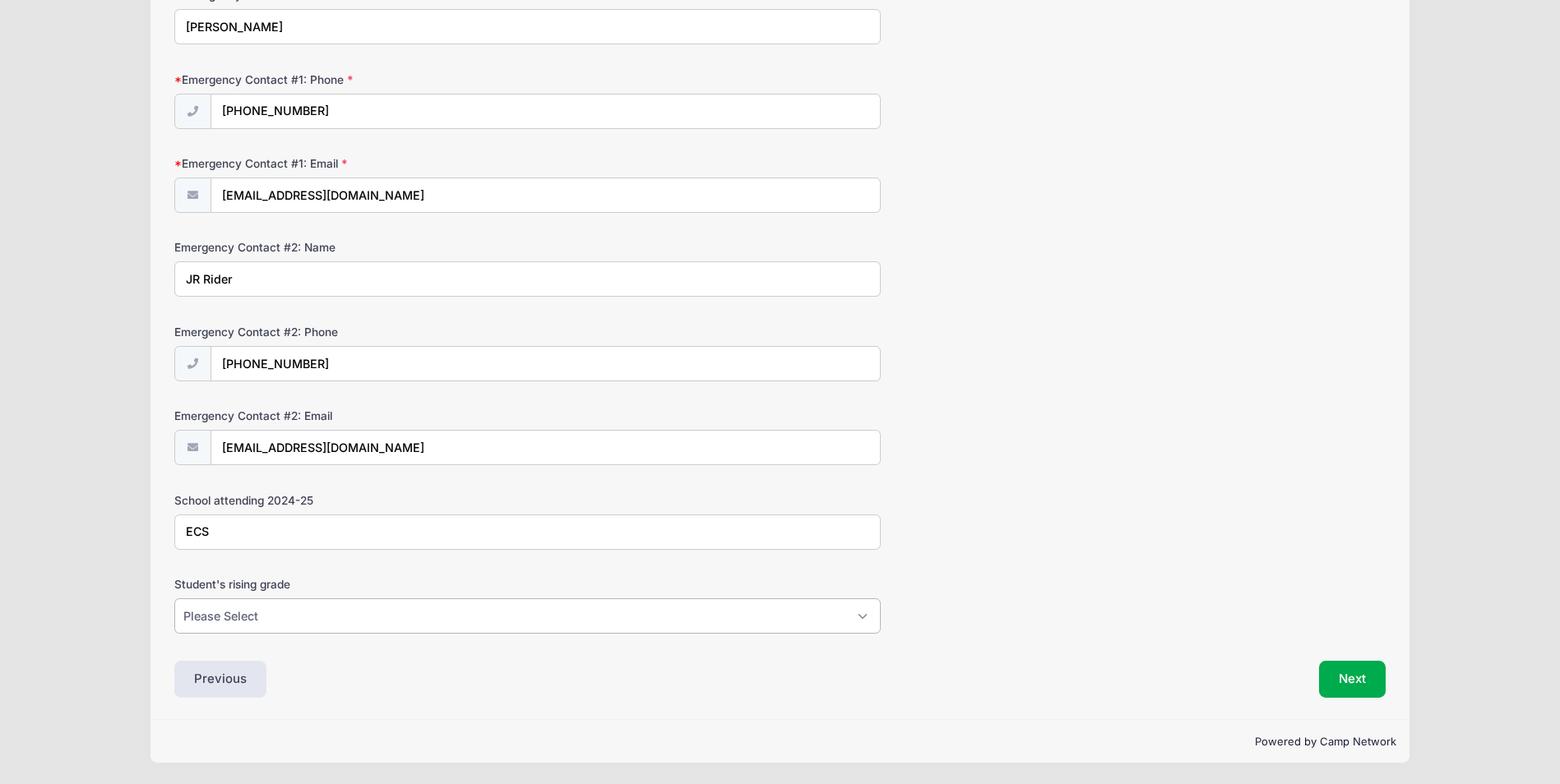
select select "K5"
click at [174, 598] on select "Please Select K5 1st 2nd 3rd 4th 5th 6th 7th 8th" at bounding box center [528, 616] width 707 height 35
click at [435, 662] on div "Previous" at bounding box center [474, 680] width 614 height 38
click at [344, 373] on input "[PHONE_NUMBER]" at bounding box center [546, 364] width 670 height 35
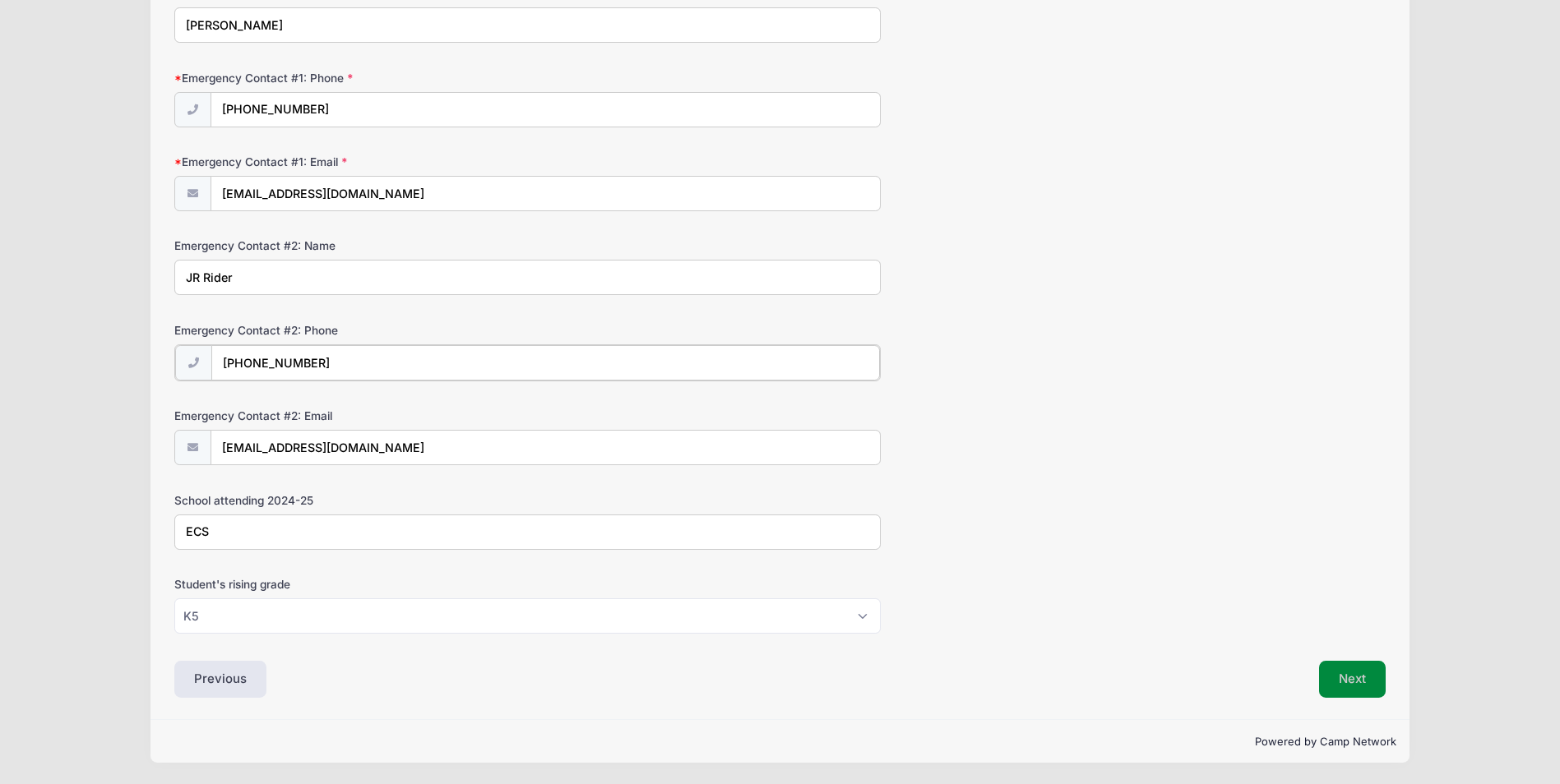
type input "[PHONE_NUMBER]"
click at [1338, 683] on button "Next" at bounding box center [1352, 680] width 66 height 38
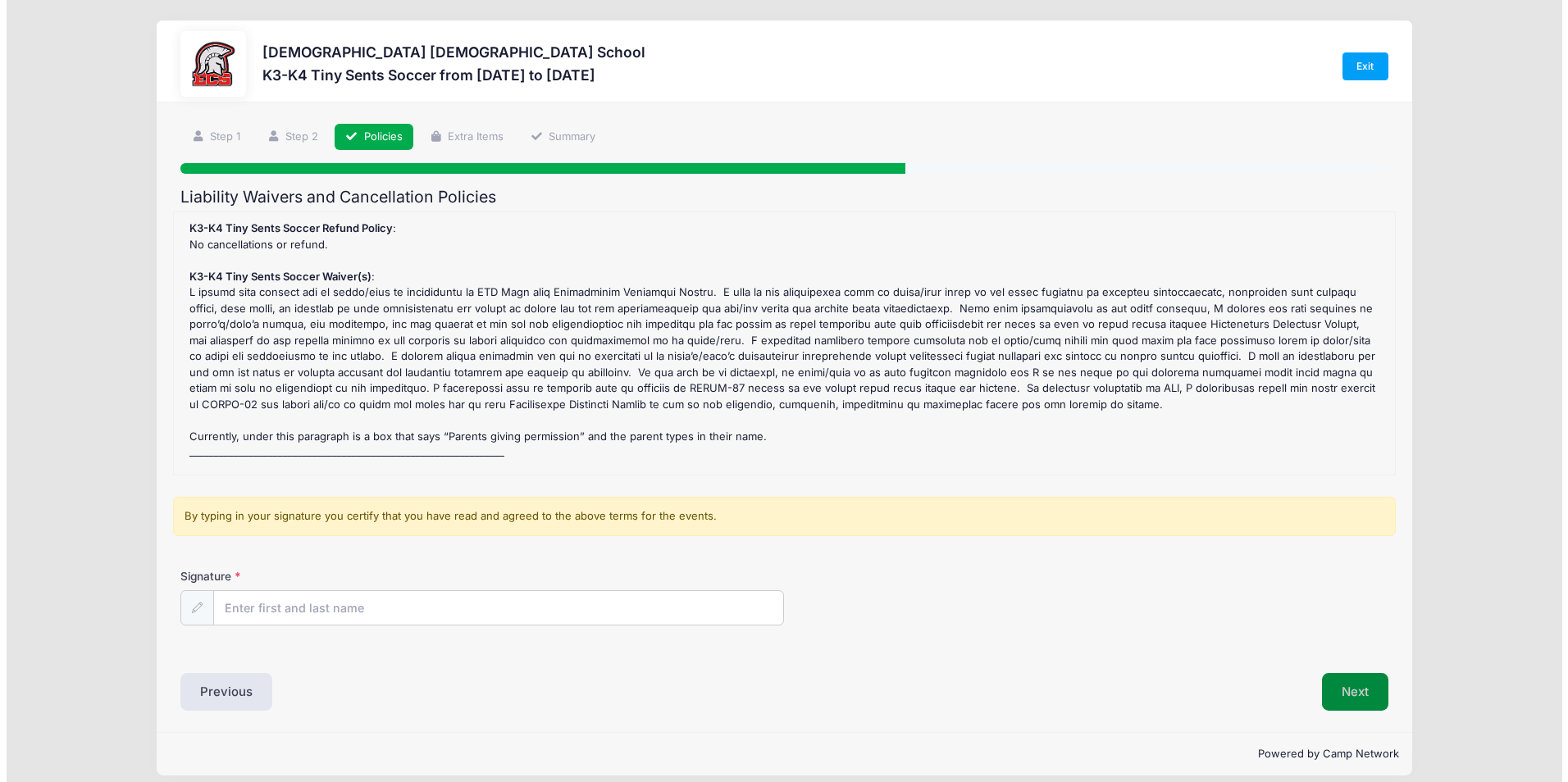
scroll to position [0, 0]
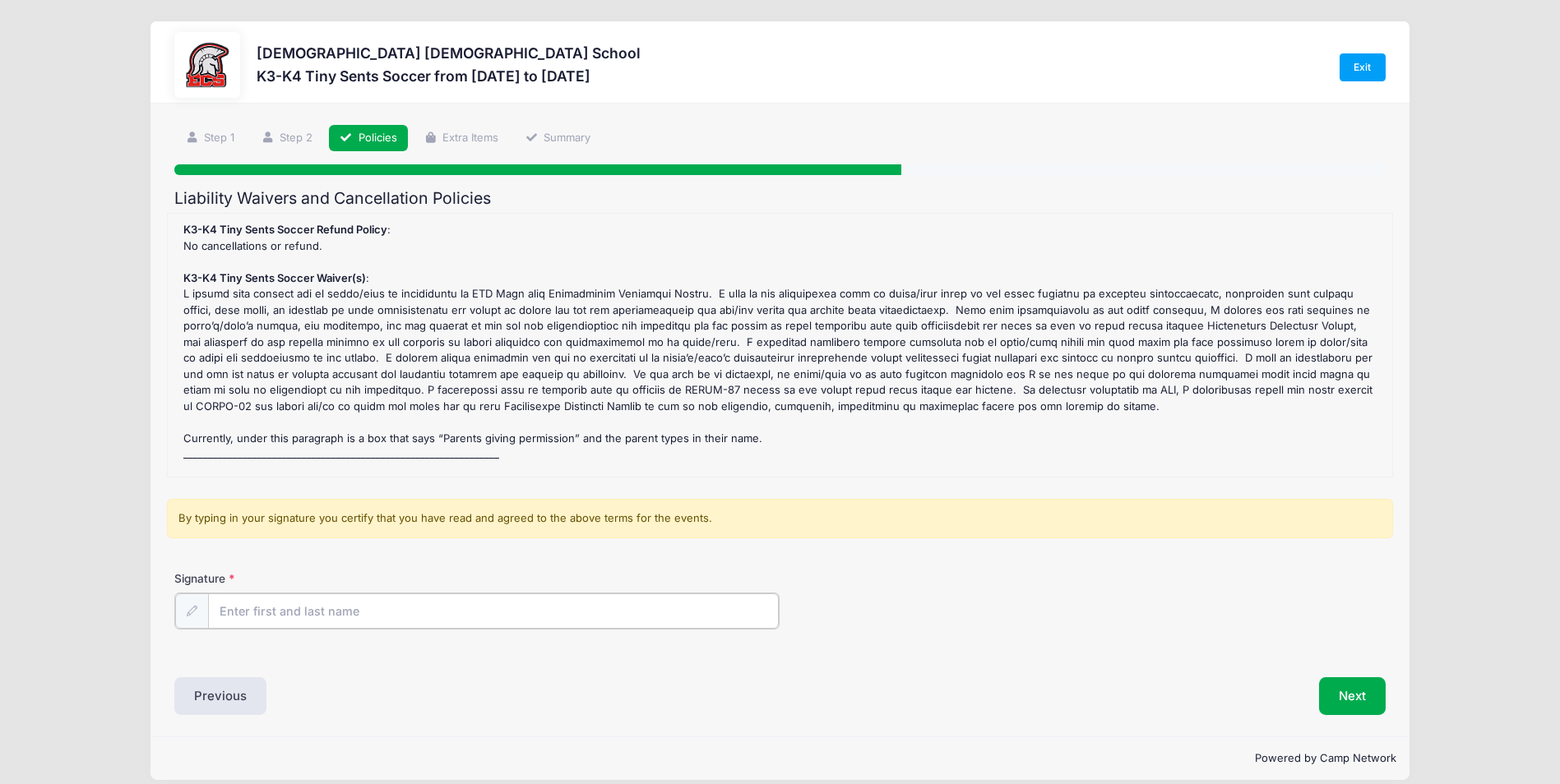
click at [328, 609] on input "Signature" at bounding box center [493, 612] width 571 height 35
type input "[PERSON_NAME]"
click at [1342, 700] on button "Next" at bounding box center [1352, 695] width 66 height 38
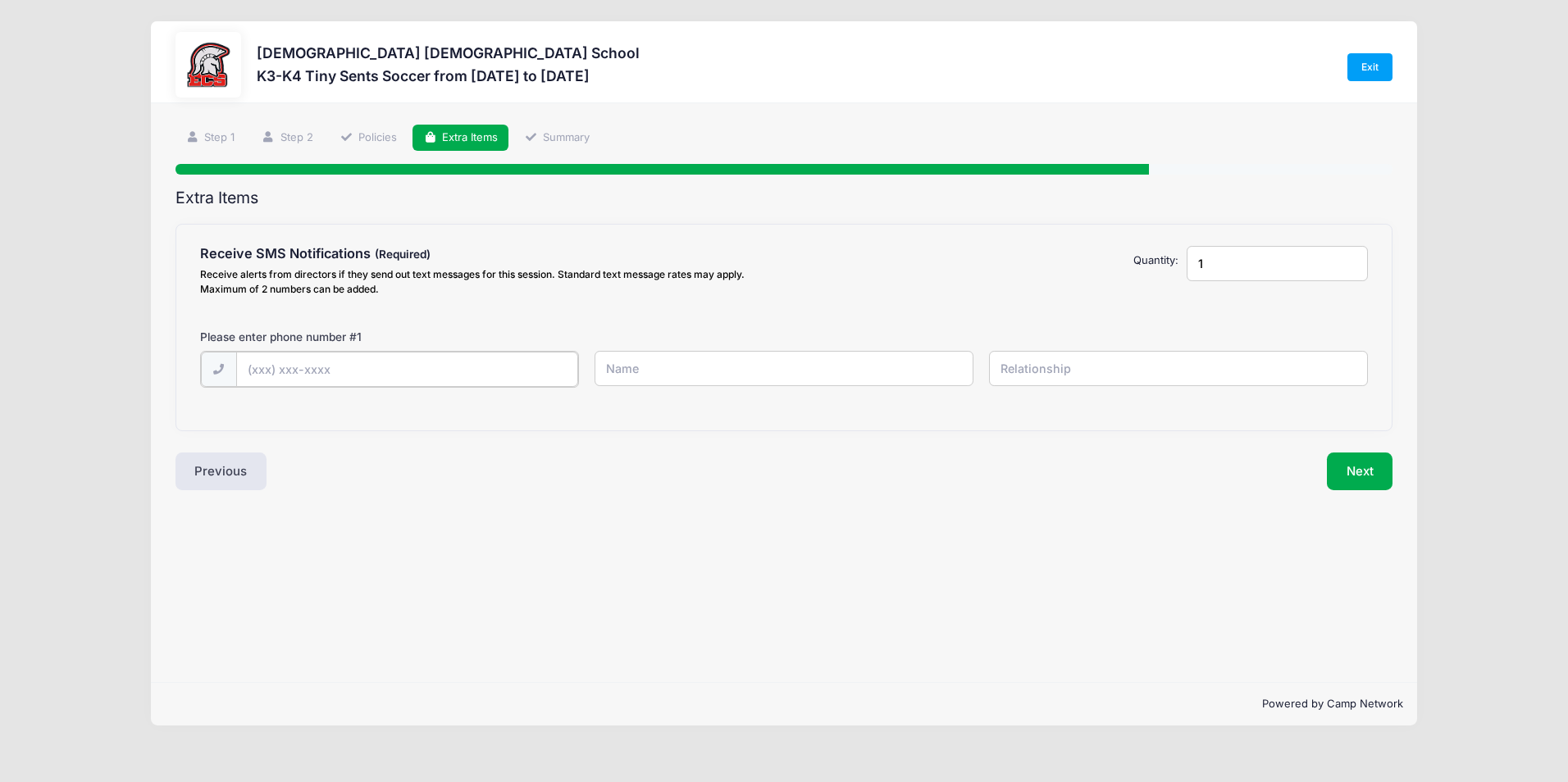
click at [330, 376] on input "text" at bounding box center [407, 369] width 342 height 35
type input "[PHONE_NUMBER]"
type input "[PERSON_NAME]"
type input "Father"
click at [1241, 270] on input "1" at bounding box center [1277, 264] width 181 height 35
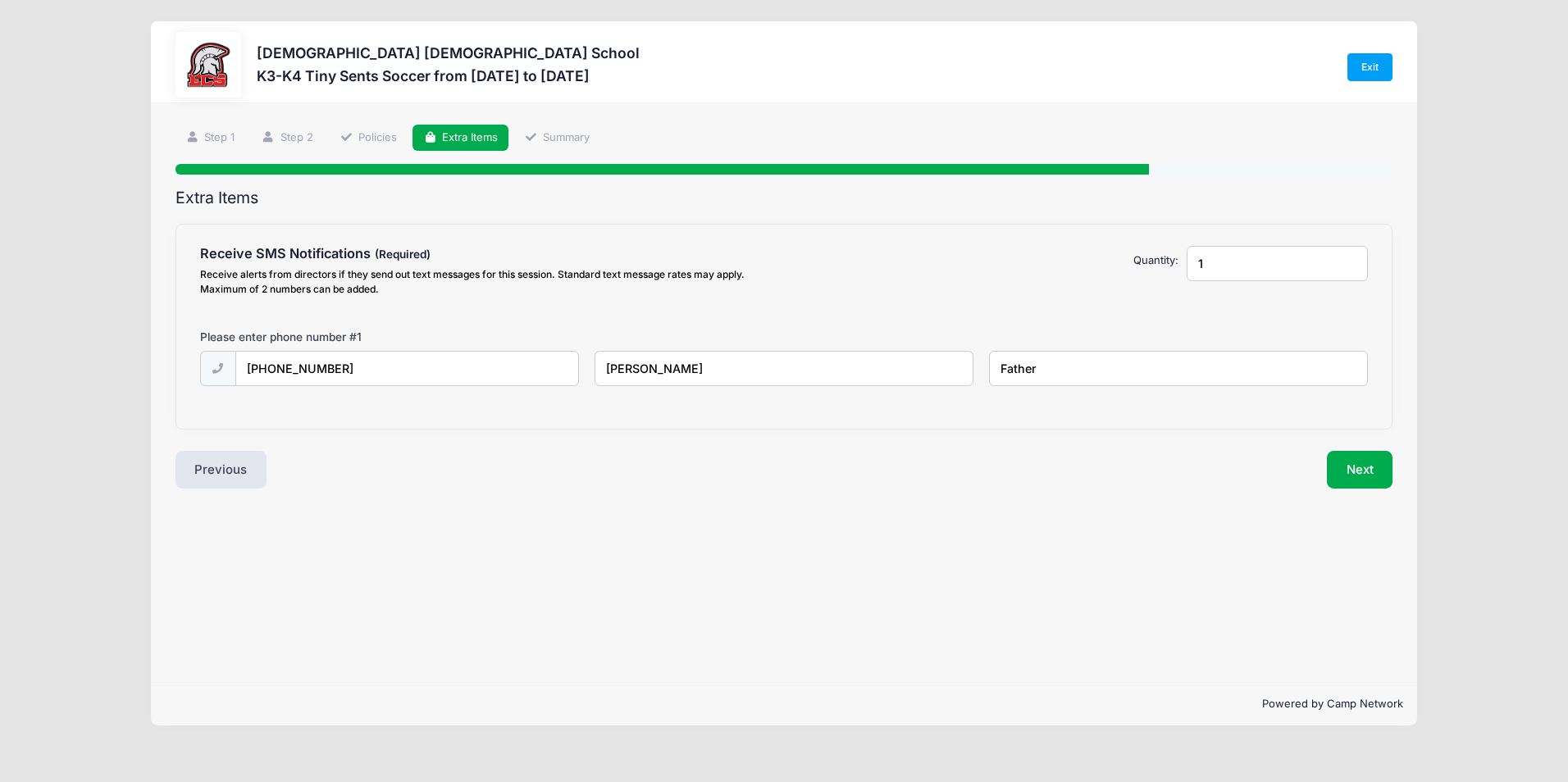
click at [1351, 269] on input "1" at bounding box center [1277, 264] width 181 height 35
type input "2"
click at [1350, 259] on input "2" at bounding box center [1277, 264] width 181 height 35
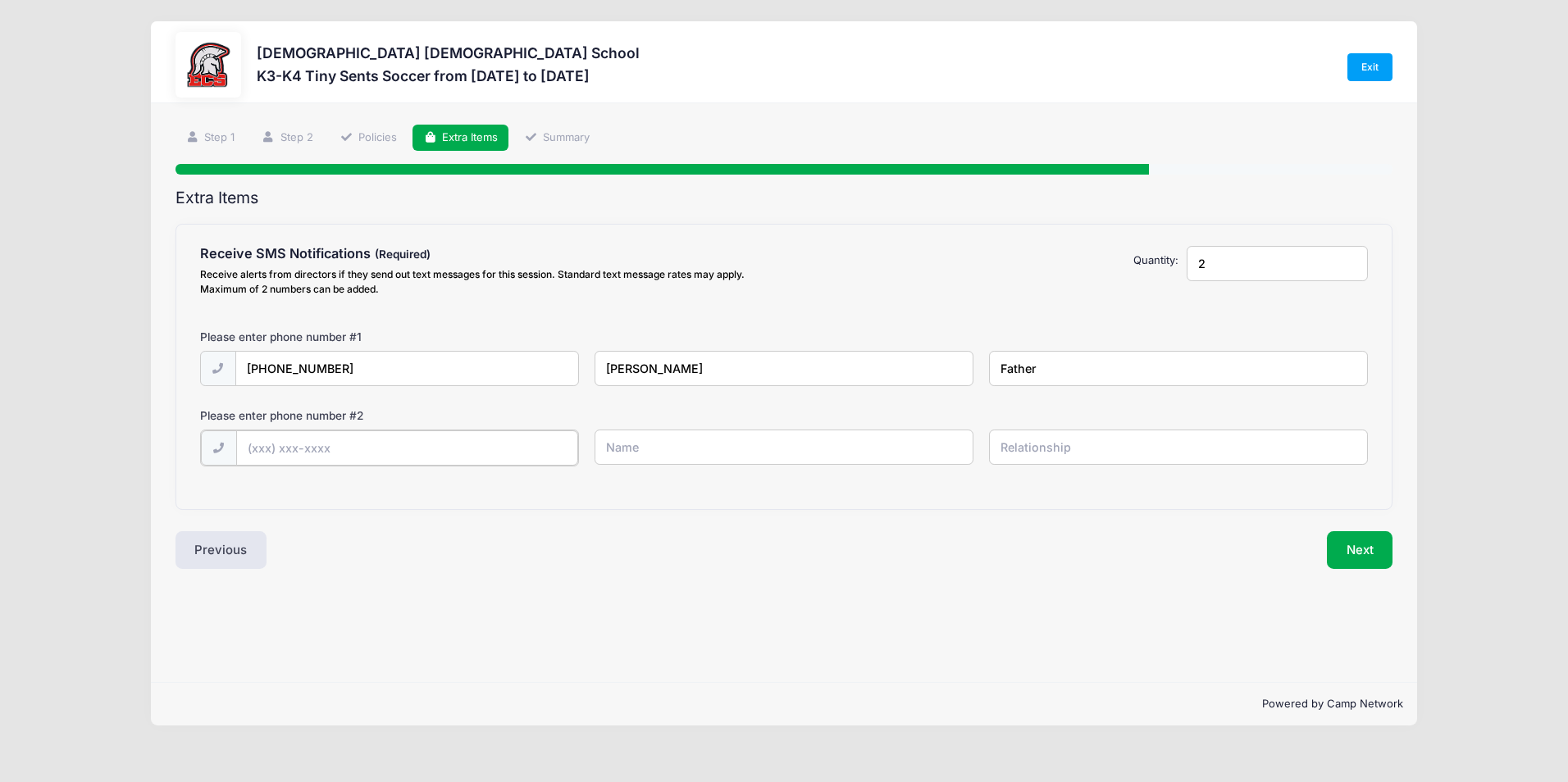
click at [295, 443] on input "text" at bounding box center [407, 448] width 342 height 35
type input "[PHONE_NUMBER]"
type input "[PERSON_NAME]"
type input "Mother"
click at [1370, 547] on button "Next" at bounding box center [1360, 549] width 66 height 38
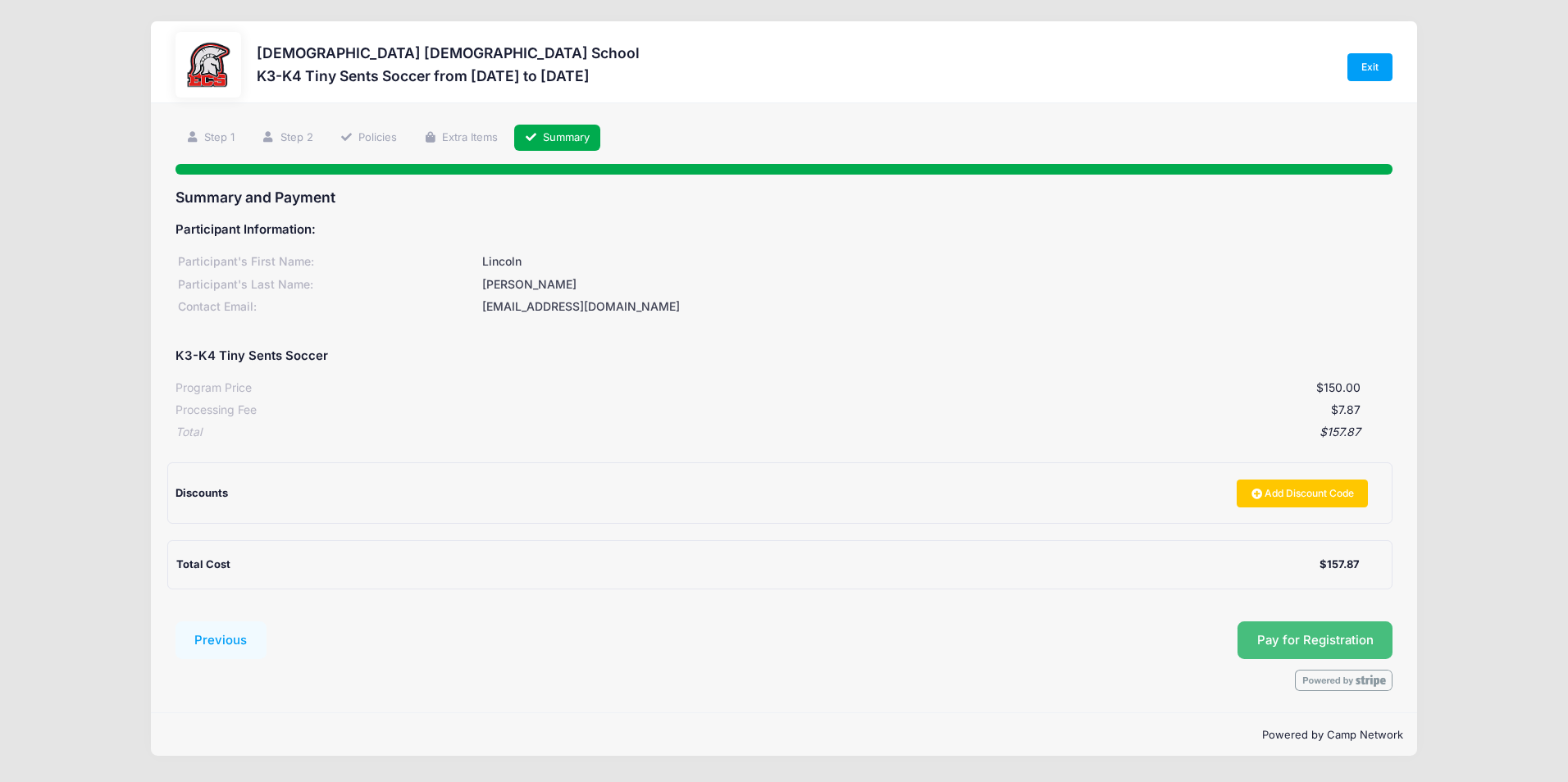
click at [1321, 647] on button "Pay for Registration" at bounding box center [1316, 641] width 156 height 38
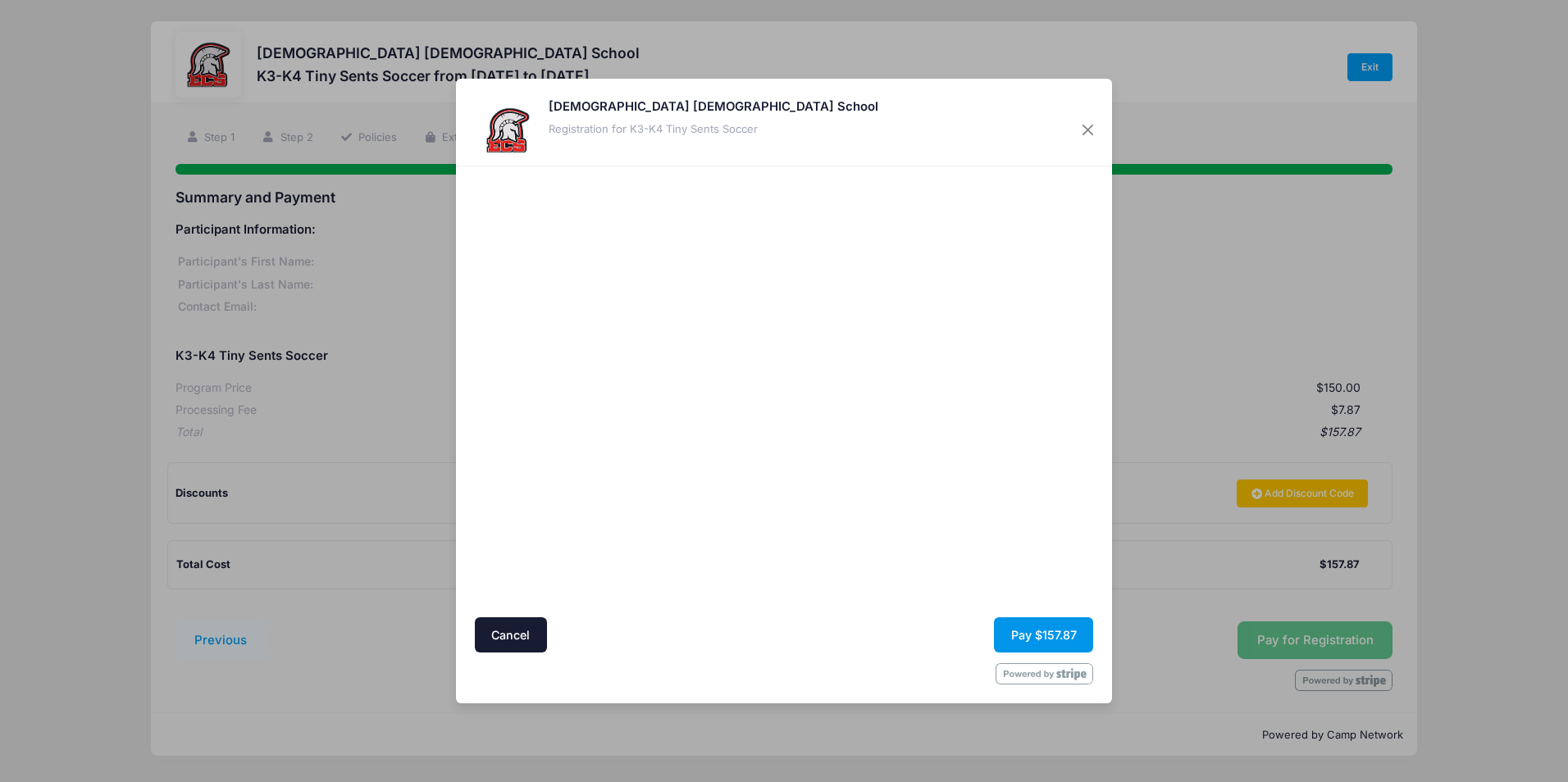
click at [1051, 634] on button "Pay $157.87" at bounding box center [1043, 635] width 100 height 35
